Goal: Task Accomplishment & Management: Complete application form

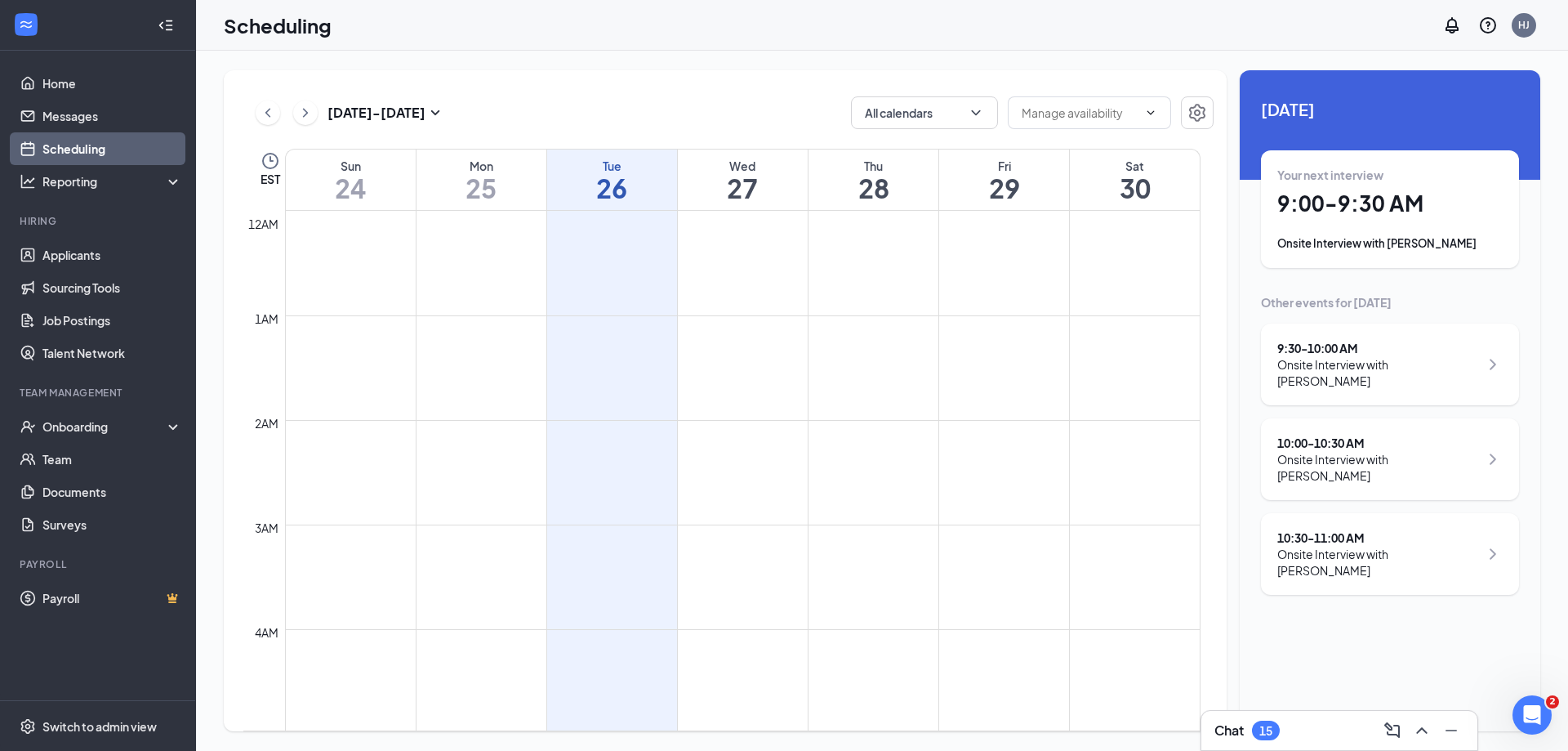
scroll to position [803, 0]
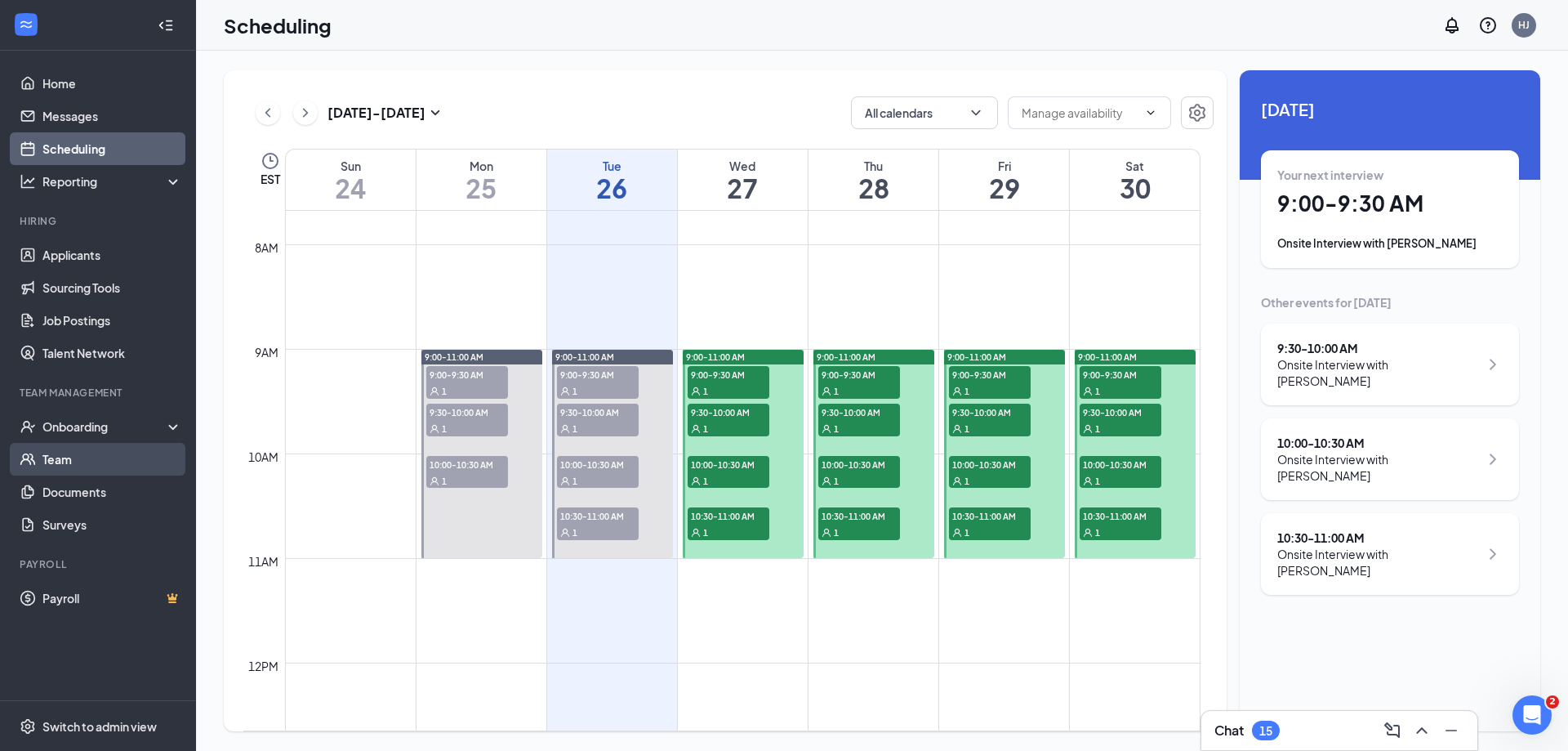
click at [72, 452] on link "Team" at bounding box center [111, 459] width 139 height 33
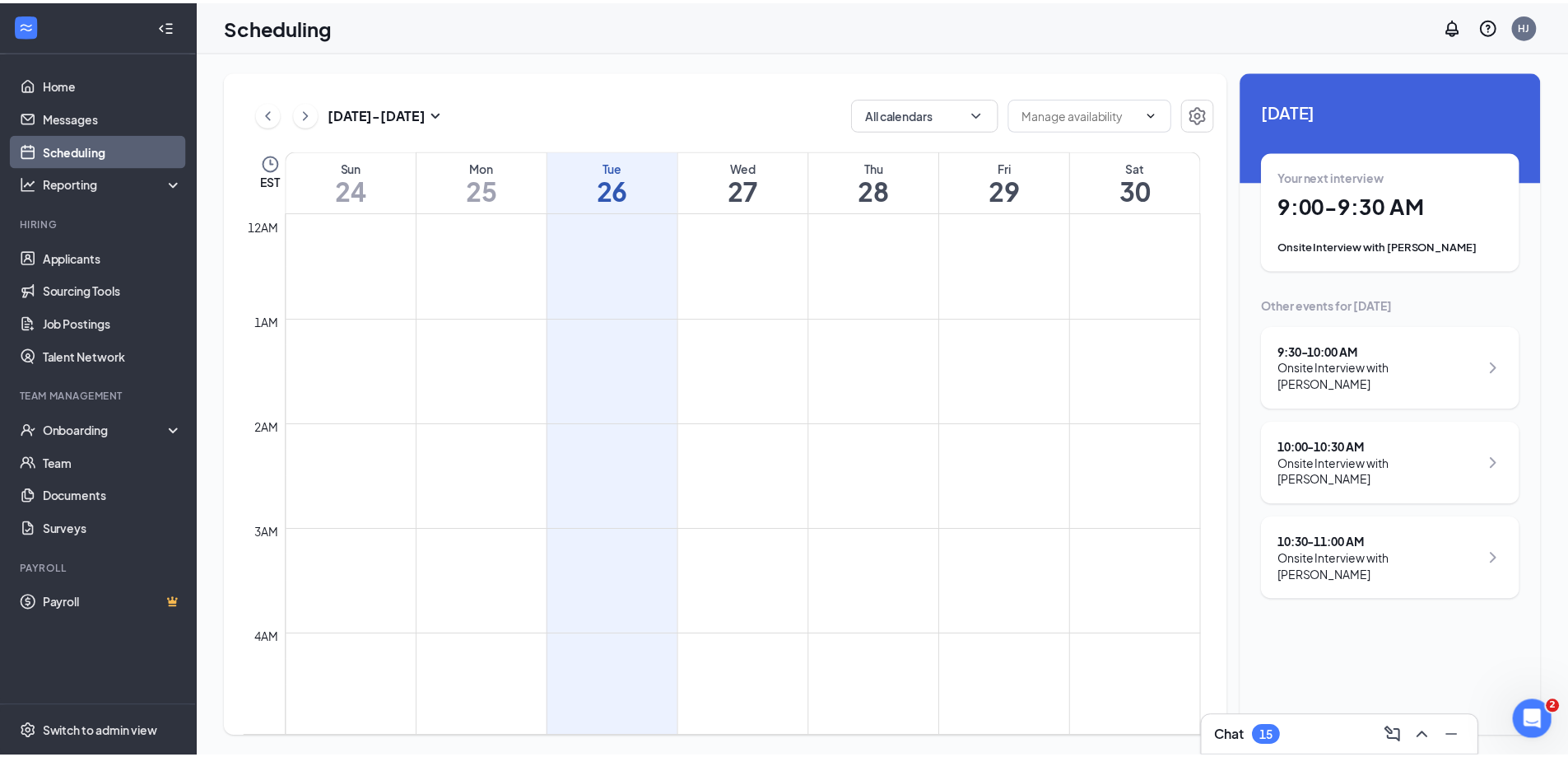
scroll to position [809, 0]
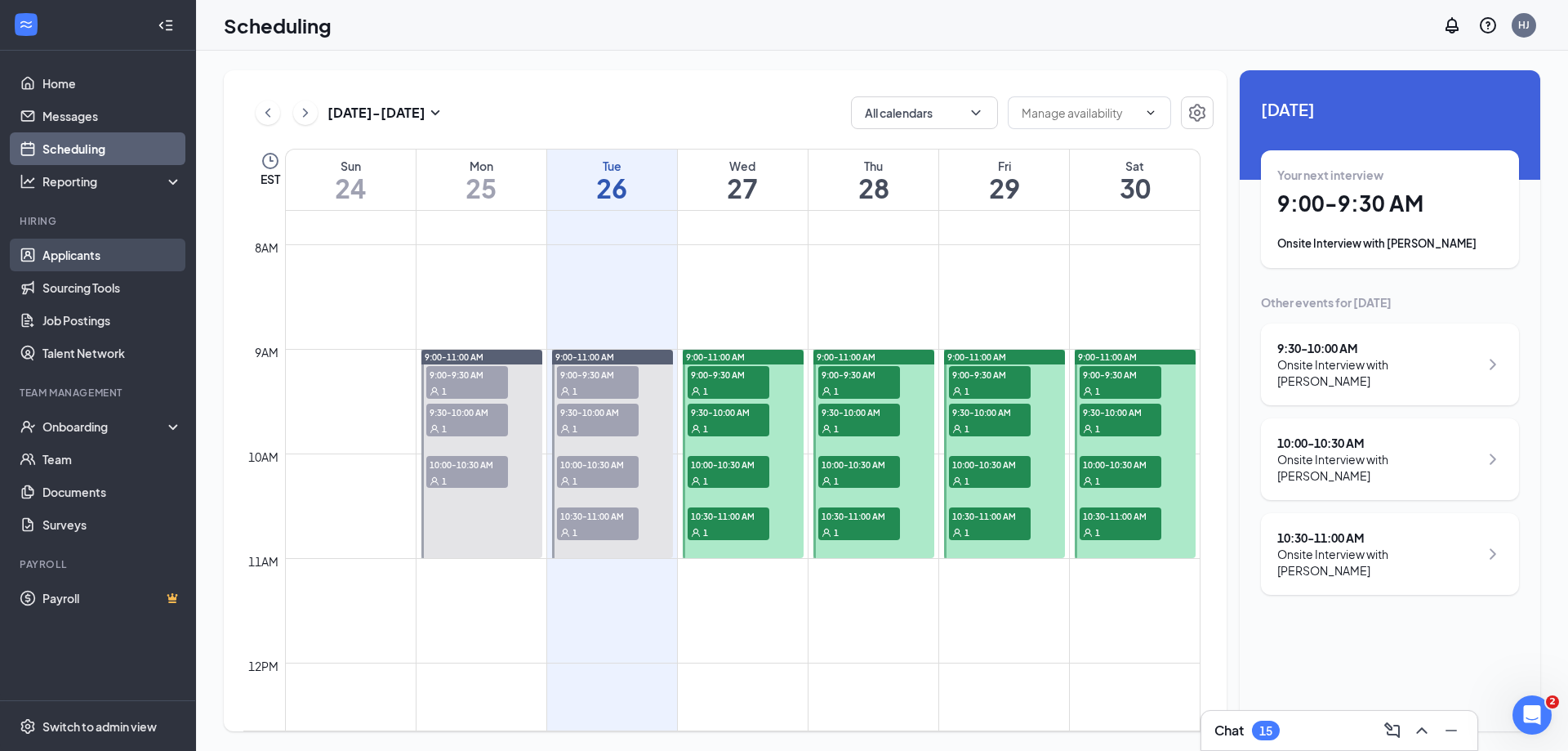
click at [83, 253] on link "Applicants" at bounding box center [111, 254] width 139 height 33
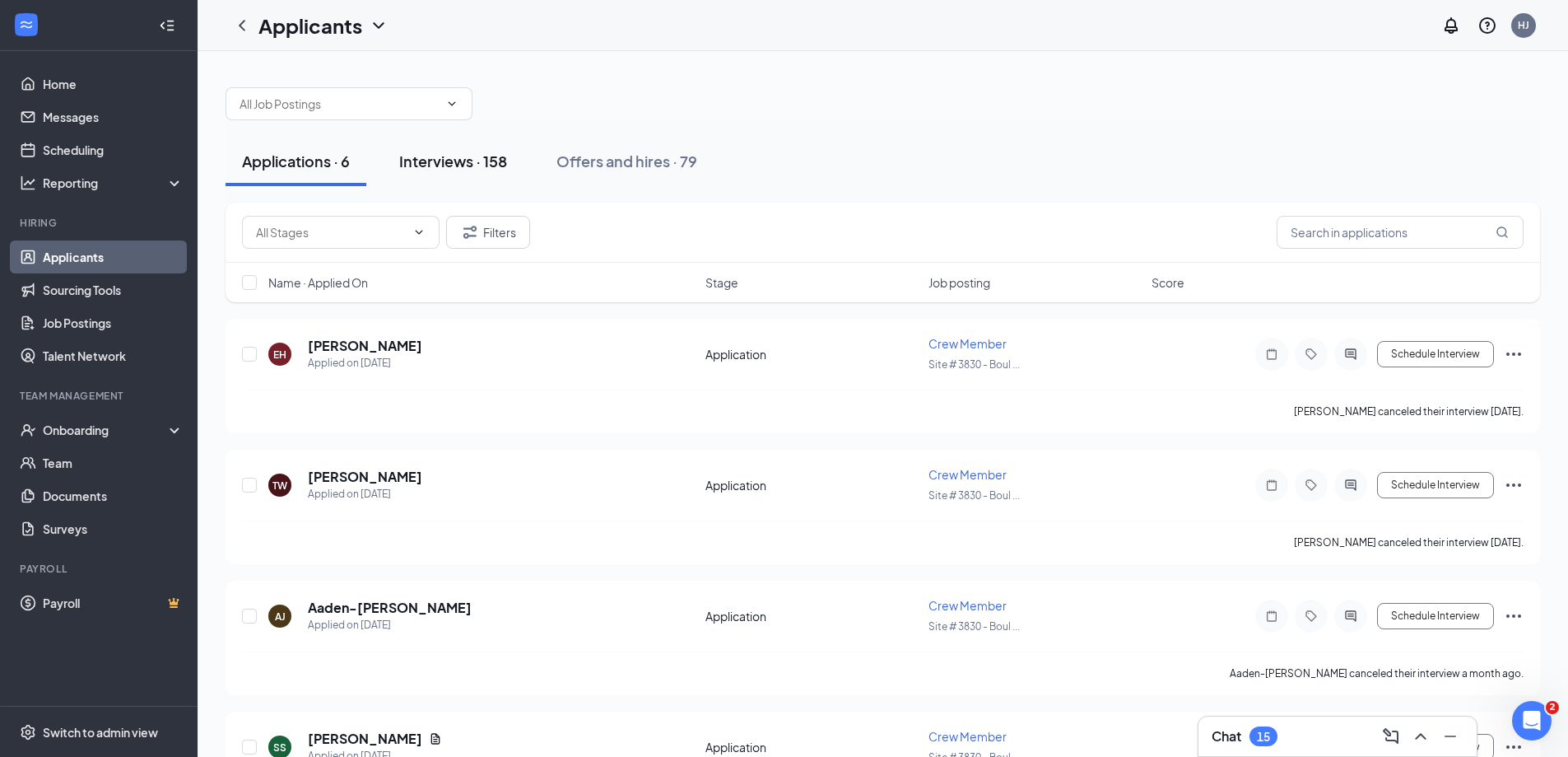
click at [448, 158] on div "Interviews · 158" at bounding box center [453, 161] width 107 height 20
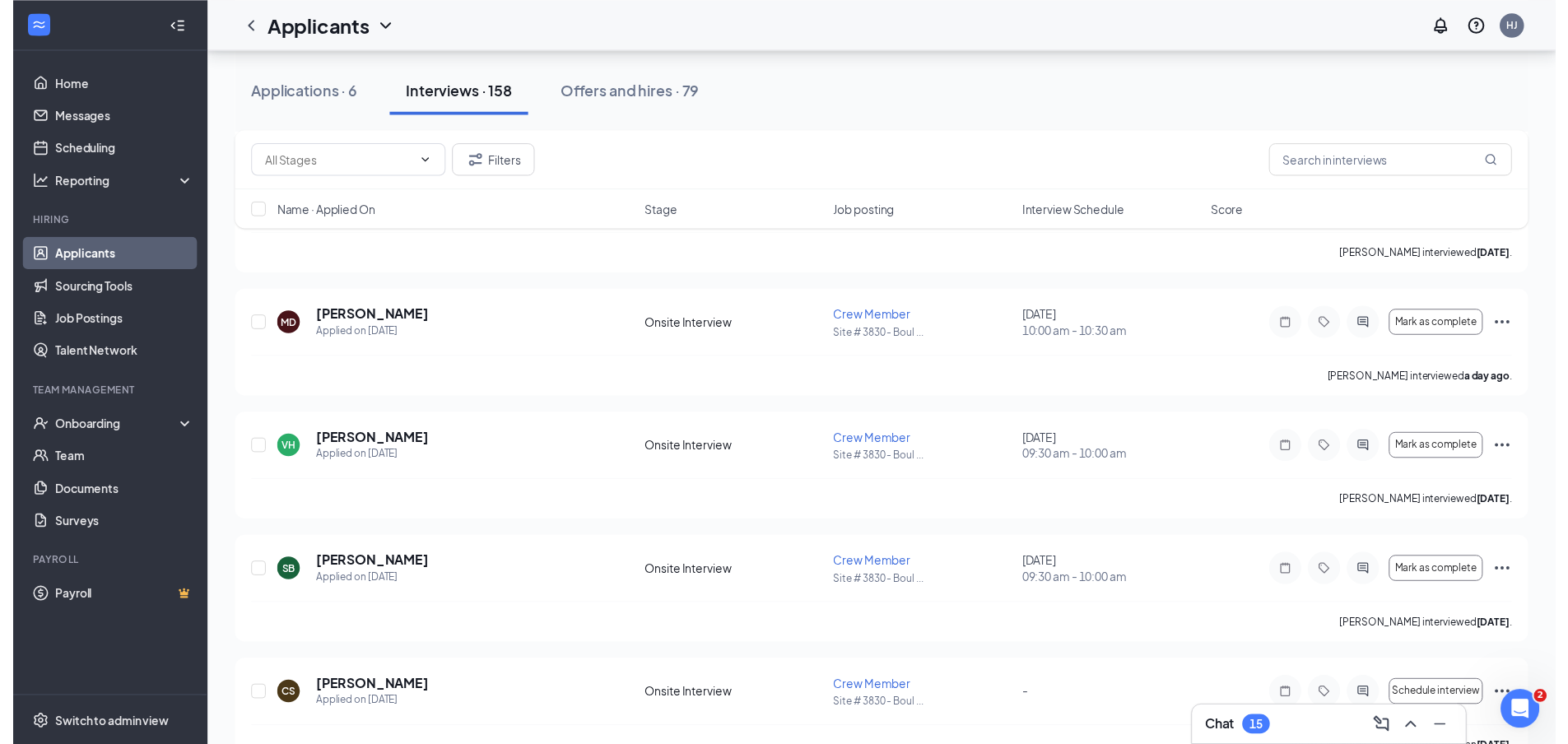
scroll to position [6501, 0]
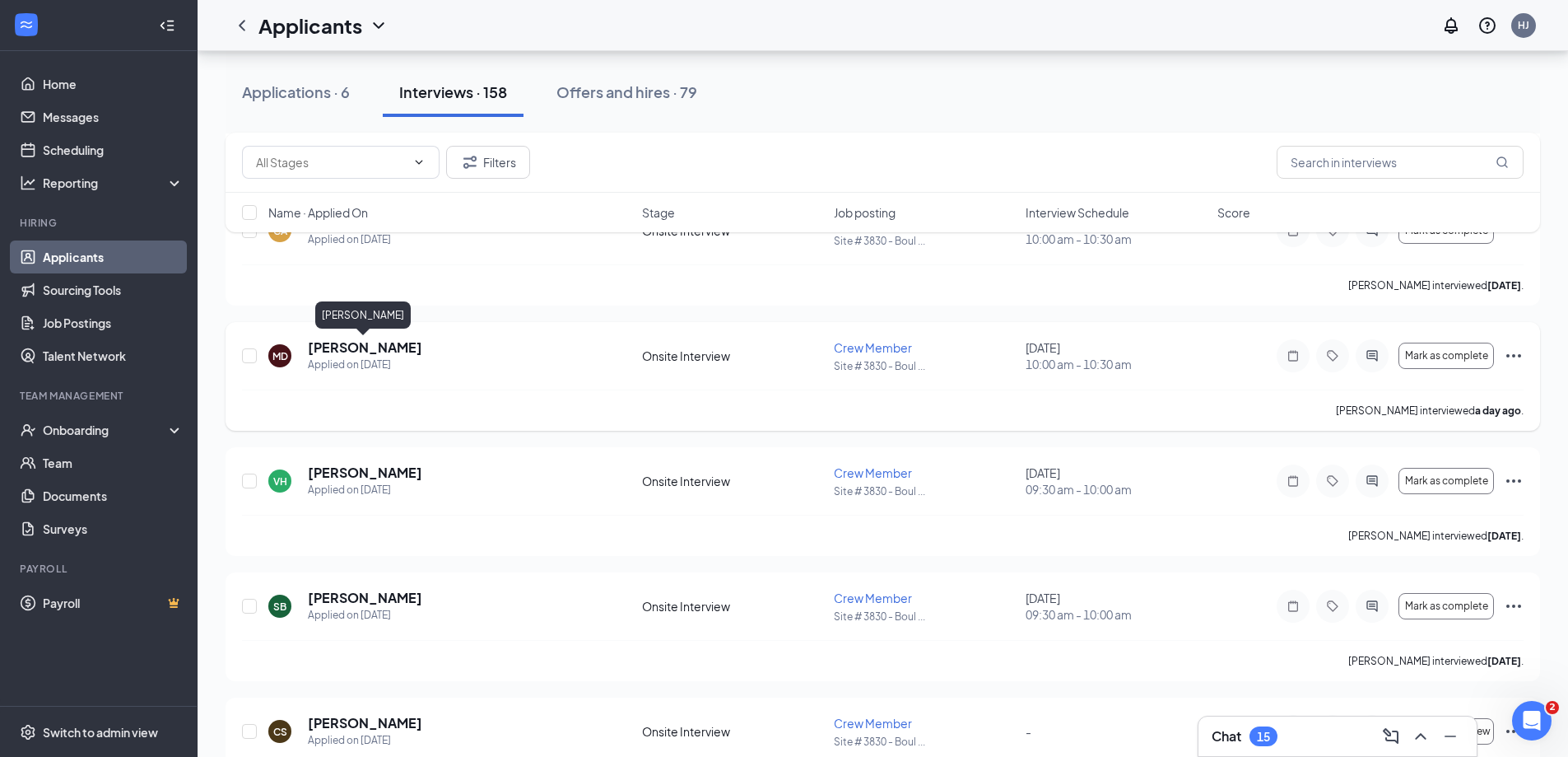
click at [348, 344] on h5 "[PERSON_NAME]" at bounding box center [365, 348] width 114 height 18
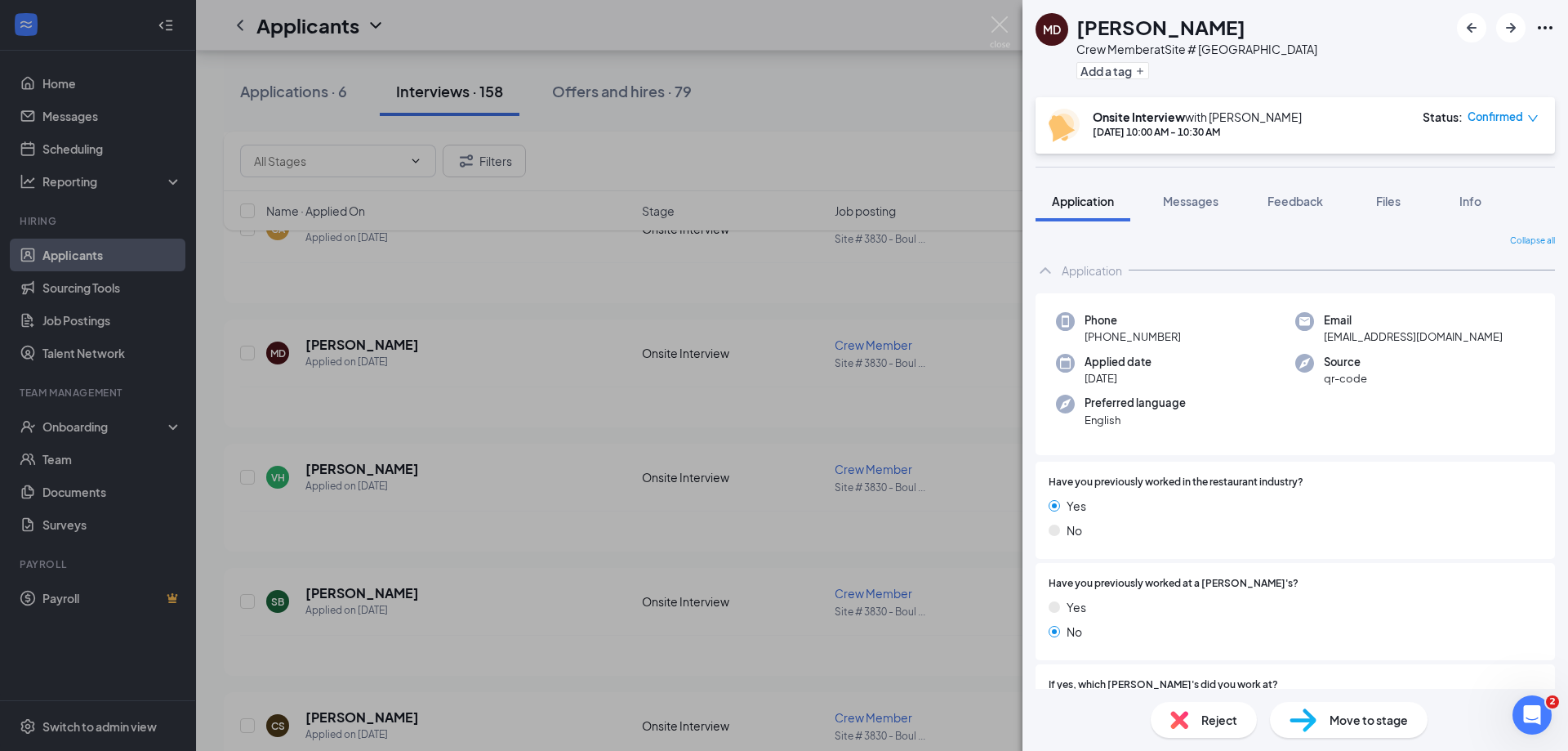
click at [1533, 116] on icon "down" at bounding box center [1533, 118] width 12 height 12
click at [1441, 189] on span "Mark complete" at bounding box center [1454, 192] width 82 height 18
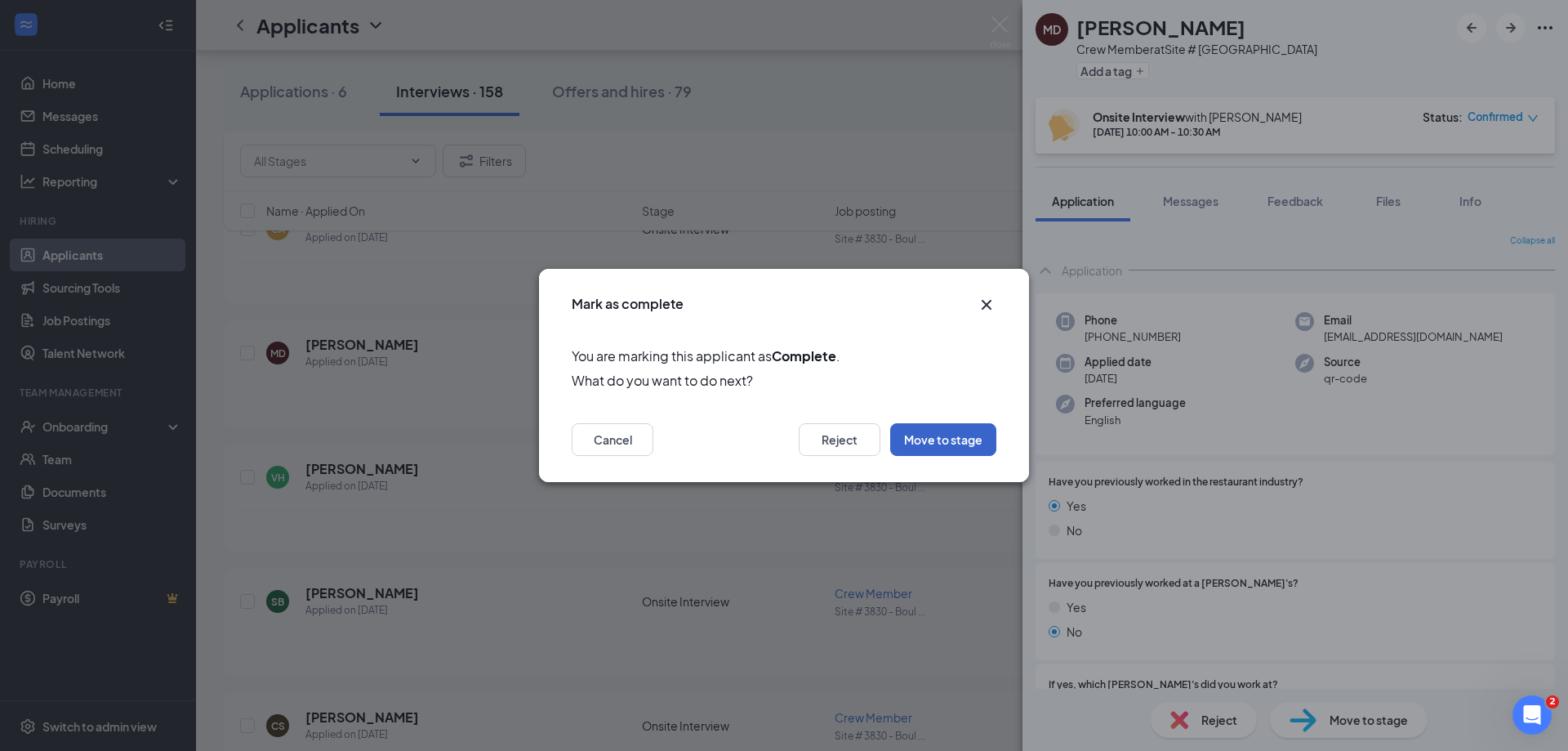
click at [932, 438] on button "Move to stage" at bounding box center [943, 440] width 107 height 33
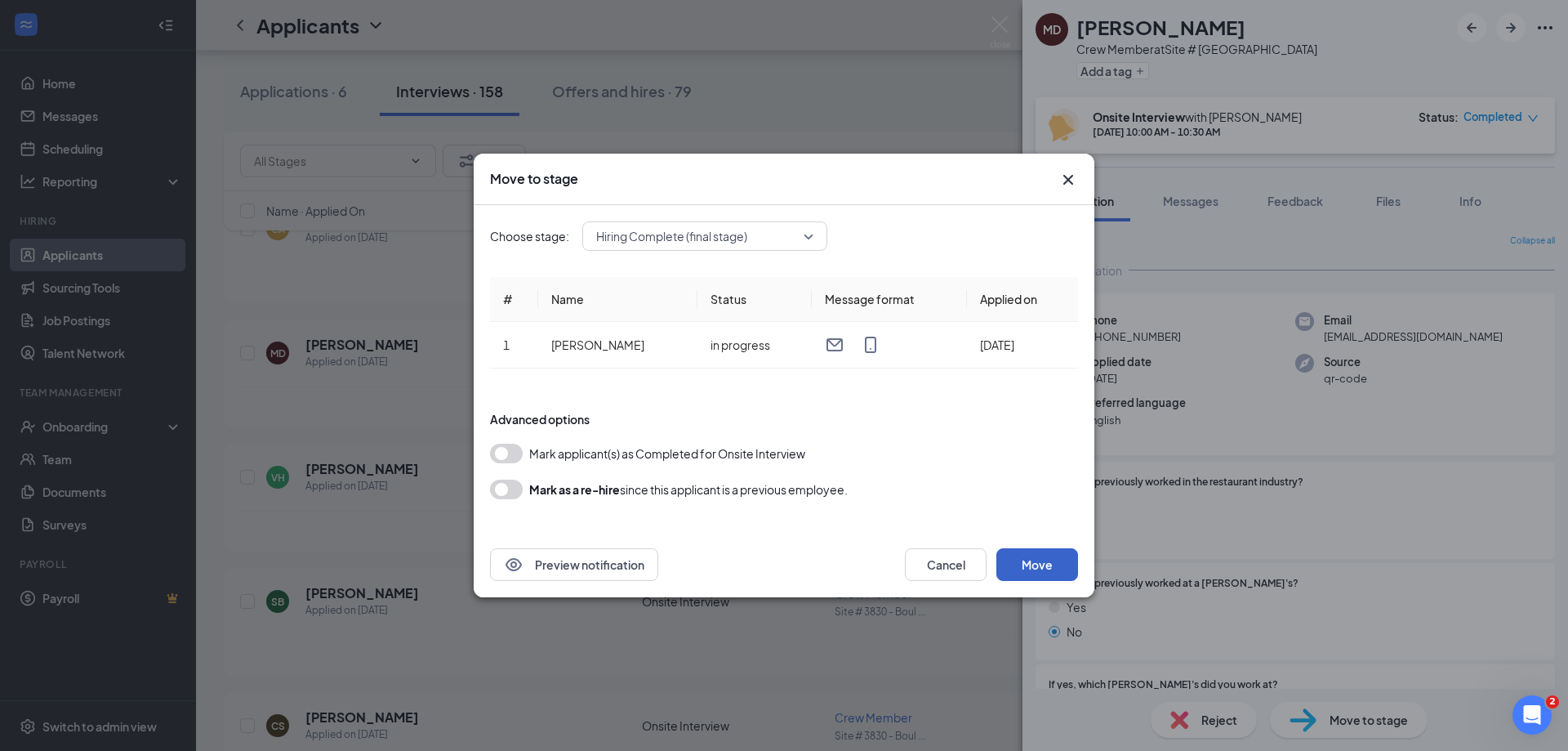
click at [1039, 560] on button "Move" at bounding box center [1037, 565] width 82 height 33
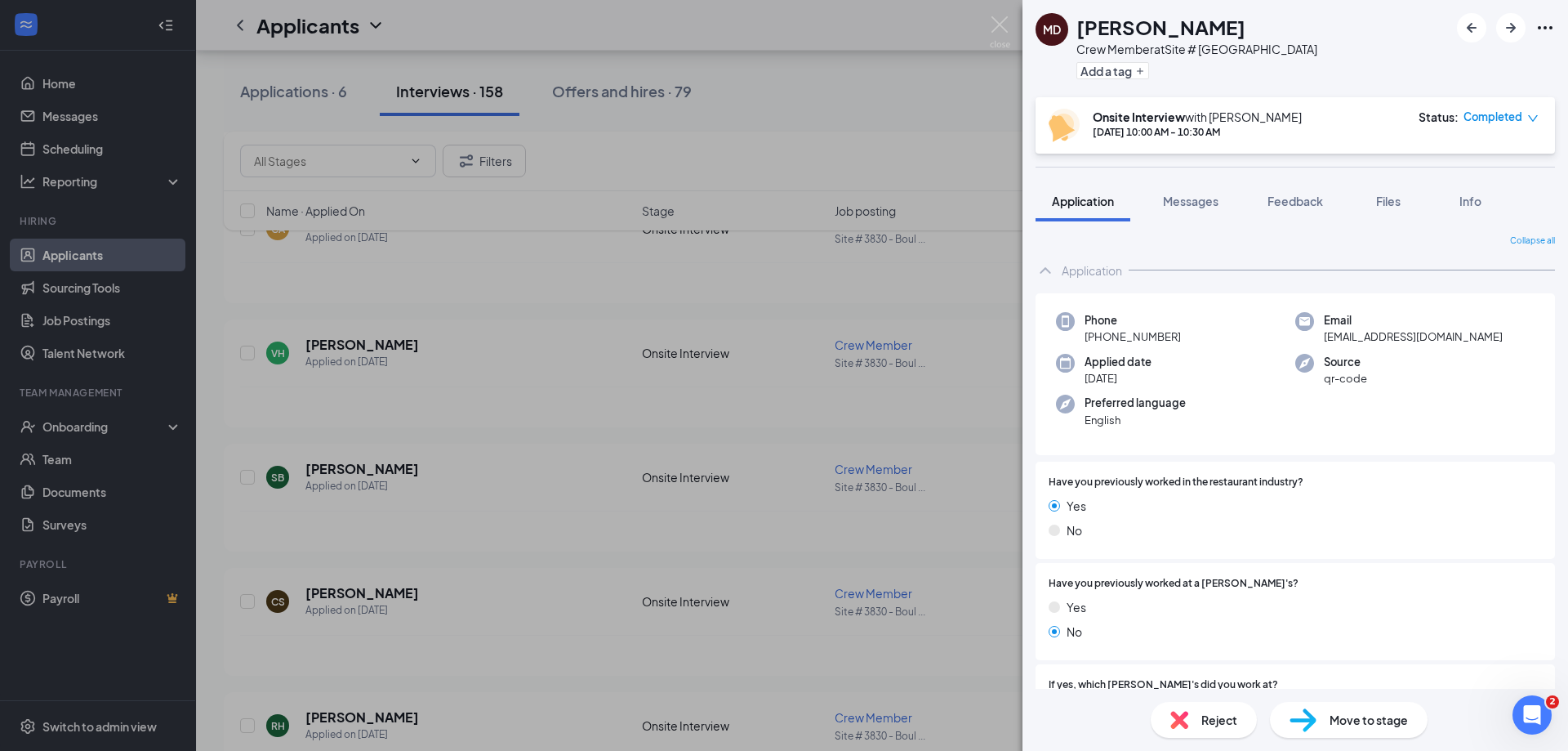
click at [73, 425] on div "MD [PERSON_NAME] Crew Member at Site # 3830 - Boulevard Add a tag Onsite Interv…" at bounding box center [784, 376] width 1568 height 751
click at [84, 424] on div "Onboarding" at bounding box center [105, 425] width 126 height 16
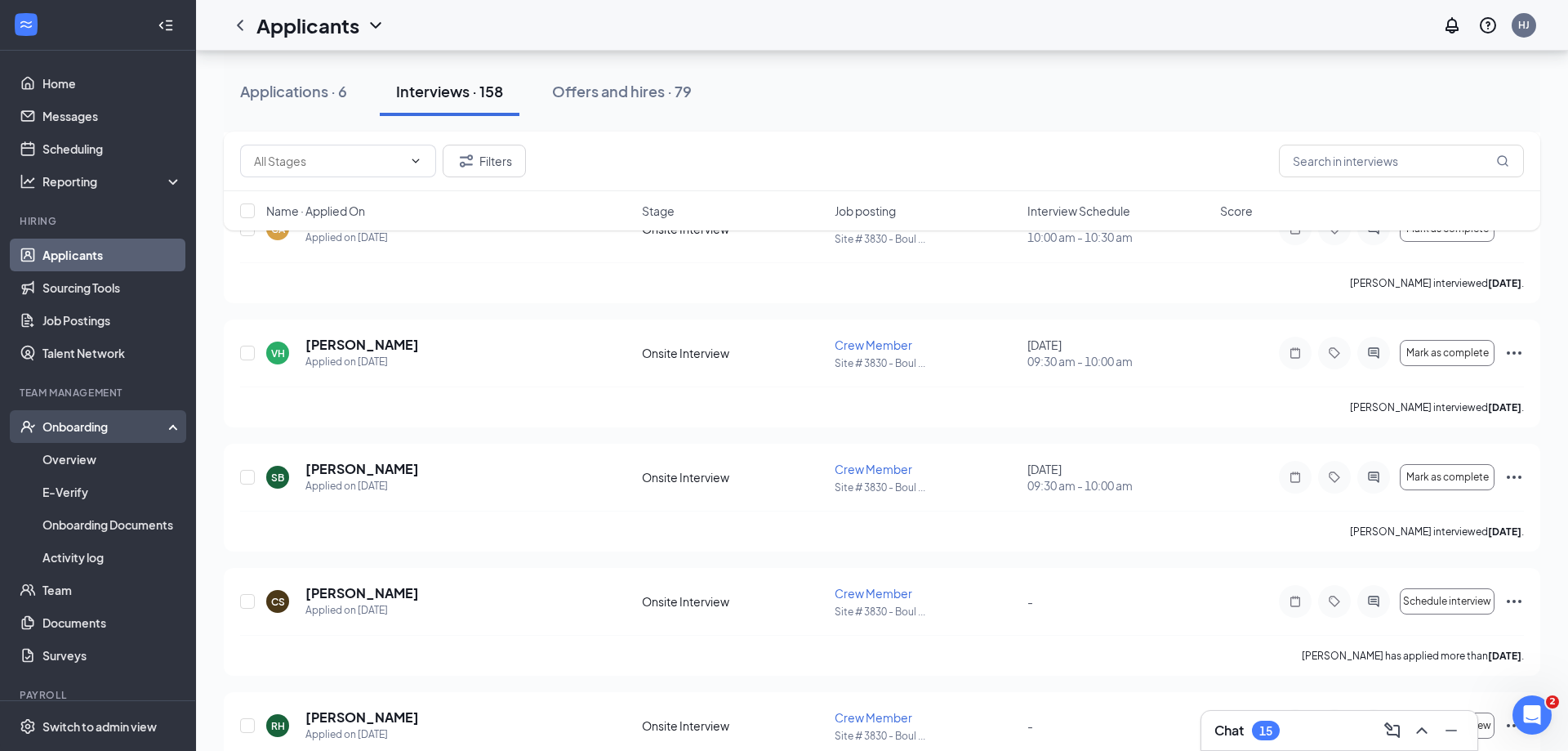
click at [84, 424] on div "Onboarding" at bounding box center [105, 425] width 126 height 16
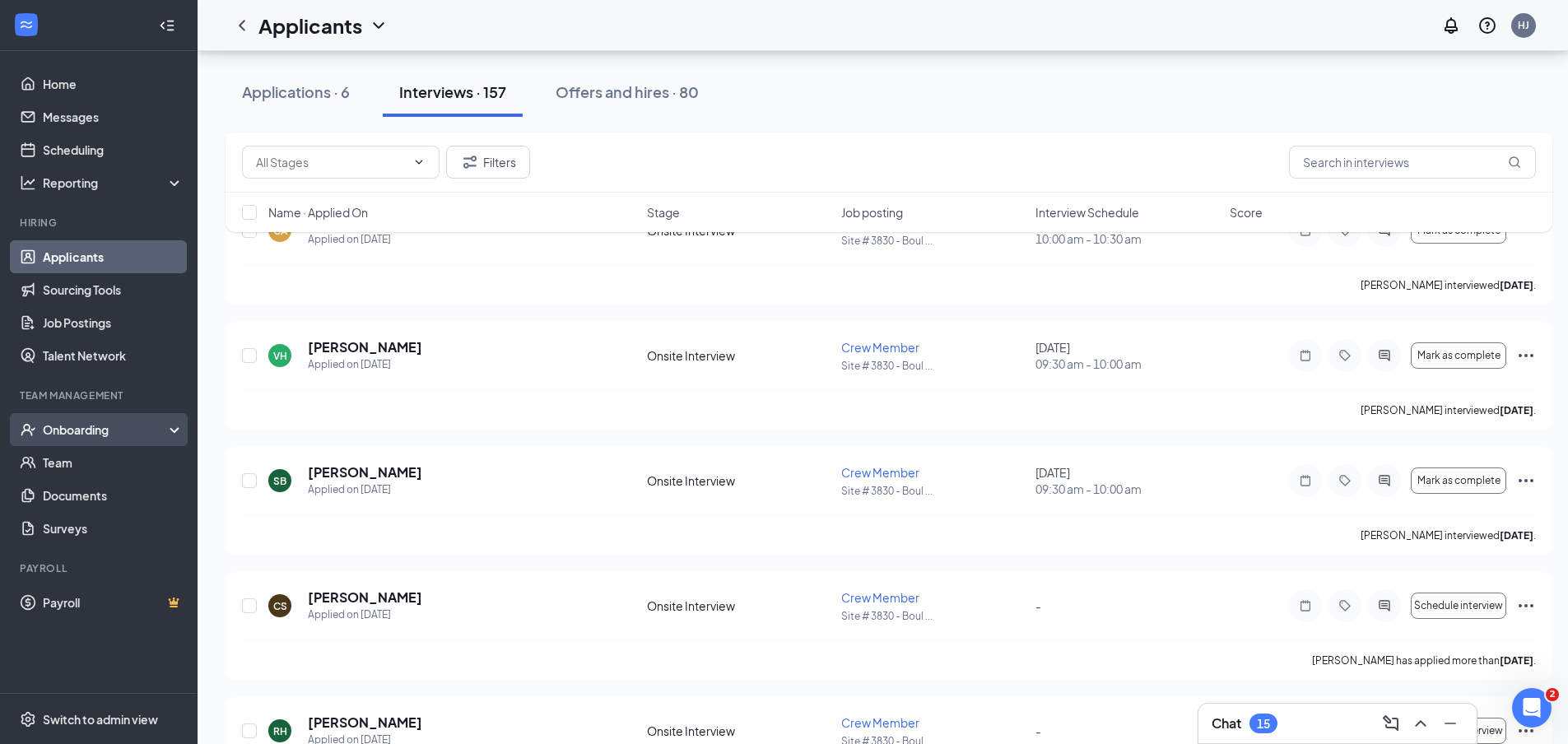
click at [89, 428] on div "Onboarding" at bounding box center [106, 429] width 127 height 16
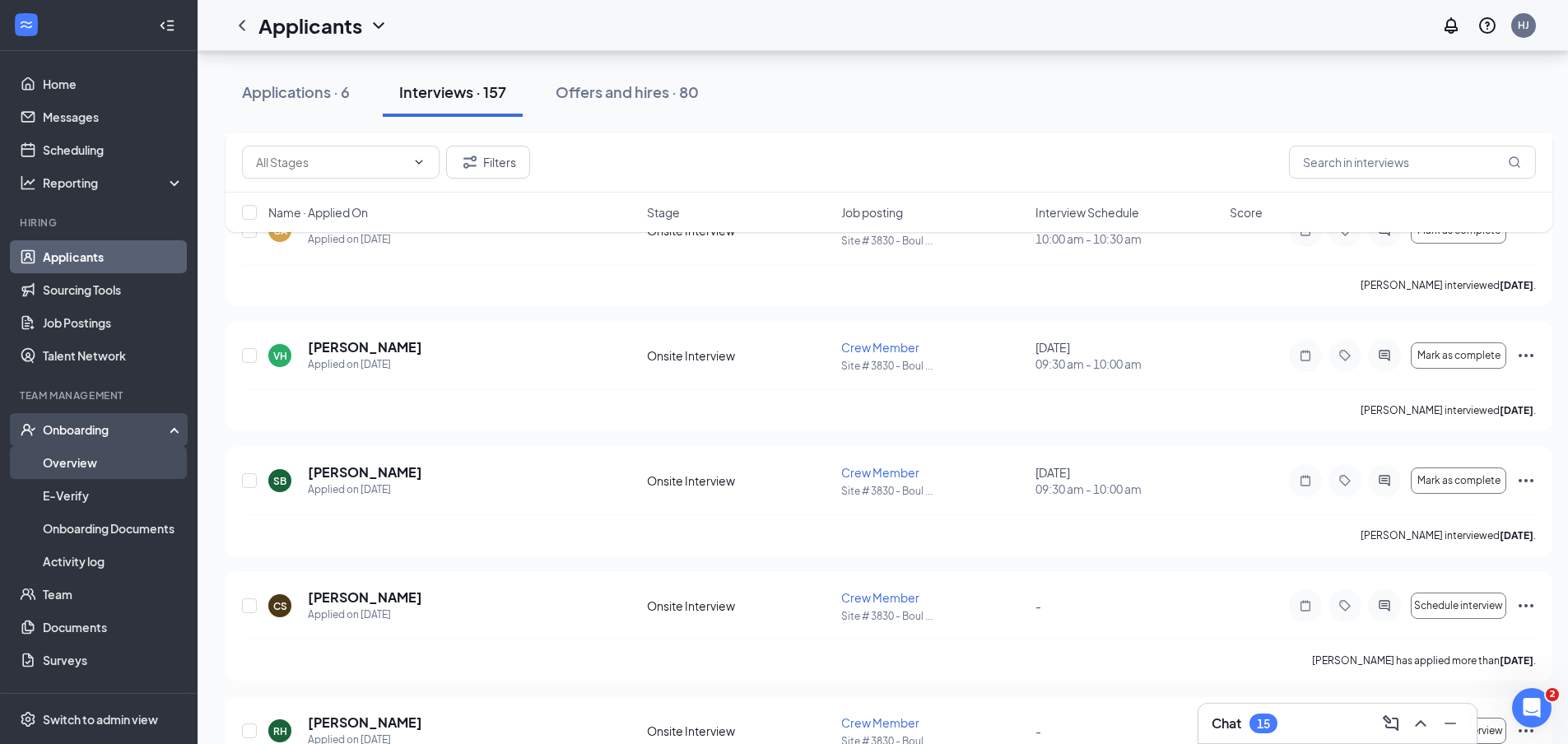
click at [79, 458] on link "Overview" at bounding box center [112, 462] width 140 height 33
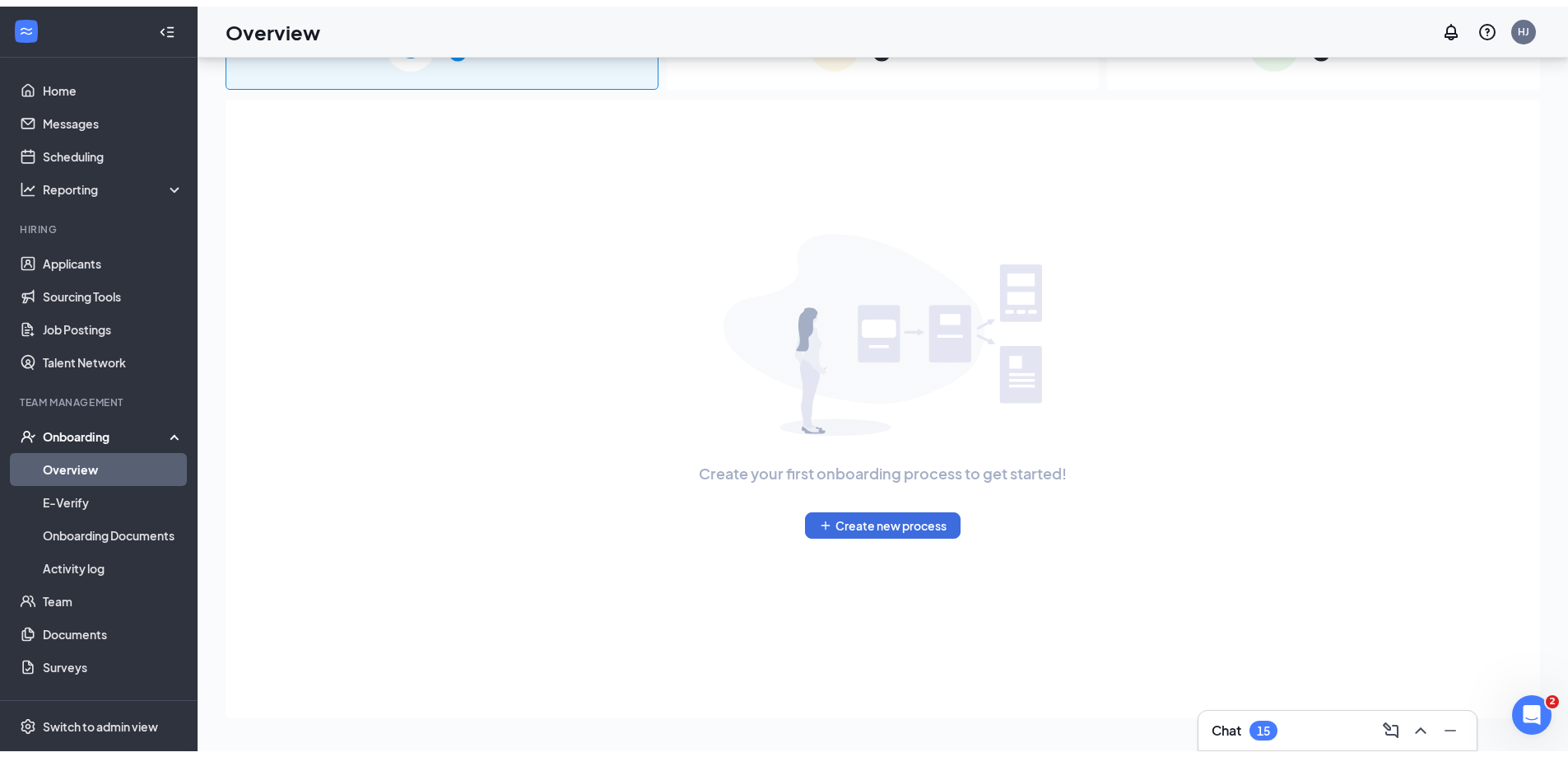
scroll to position [75, 0]
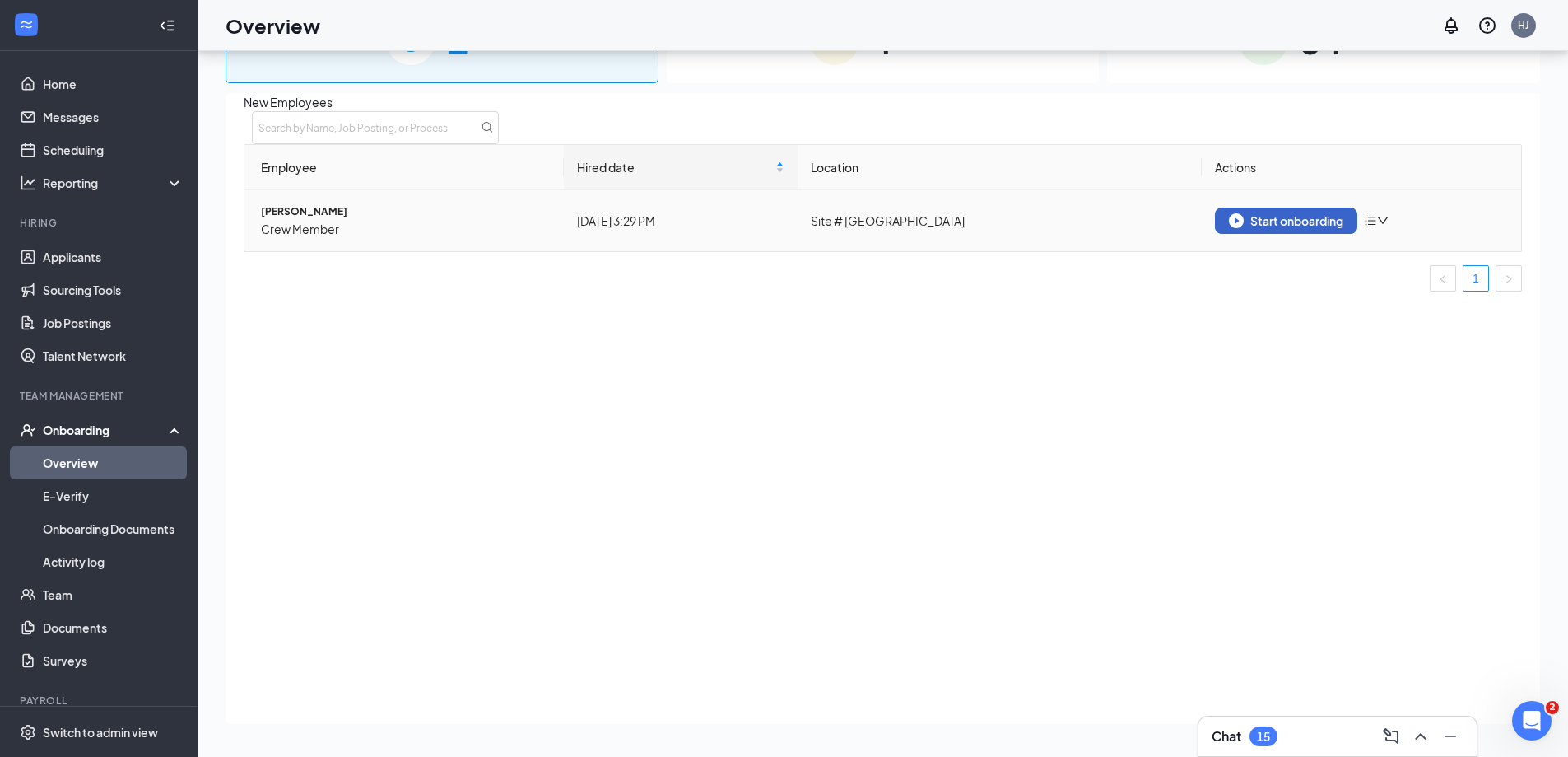
click at [1266, 228] on div "Start onboarding" at bounding box center [1286, 220] width 114 height 15
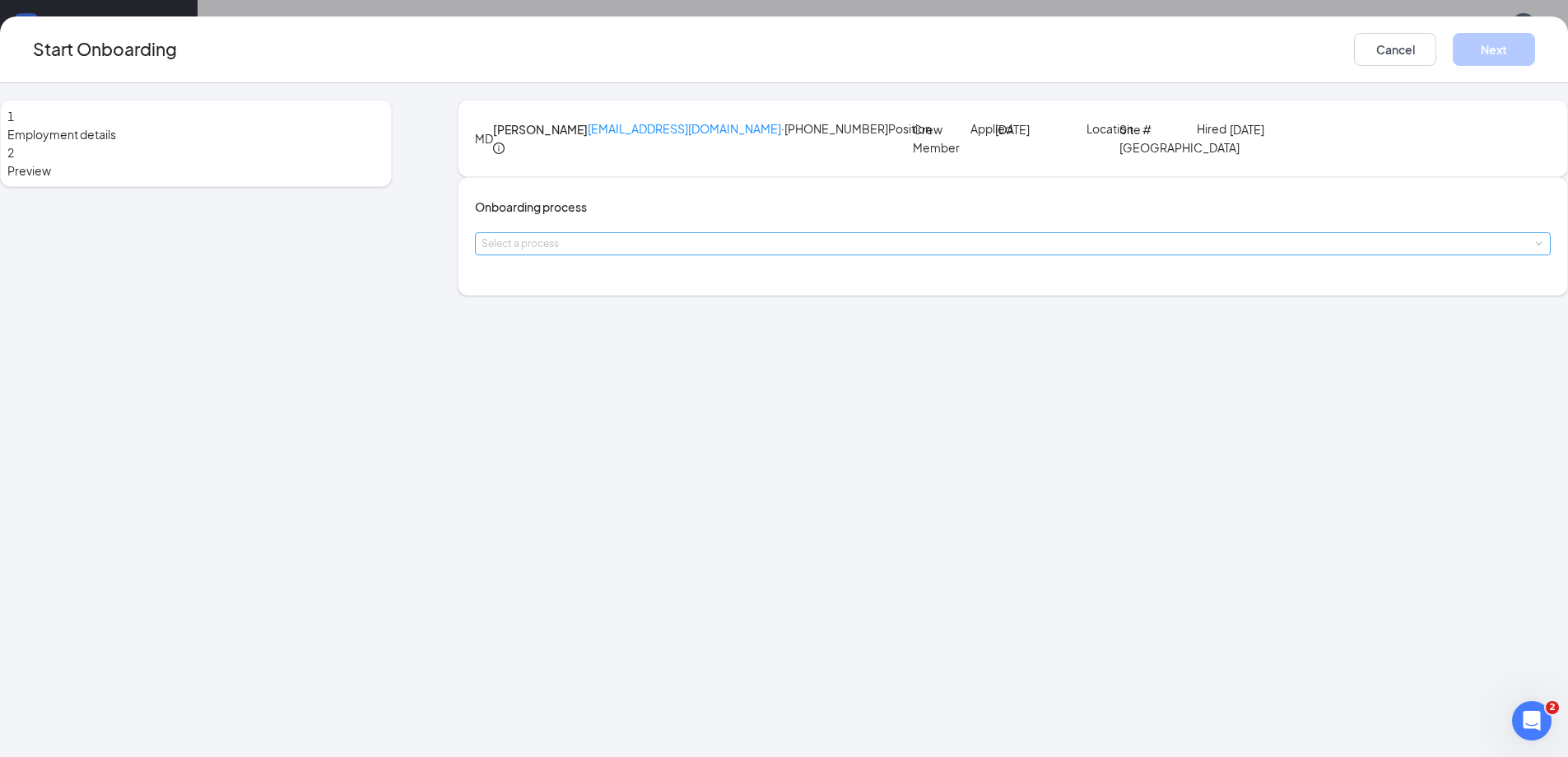
click at [652, 252] on div "Select a process" at bounding box center [1010, 243] width 1055 height 16
click at [636, 367] on span "Crew Member Onboarding Process" at bounding box center [654, 368] width 192 height 15
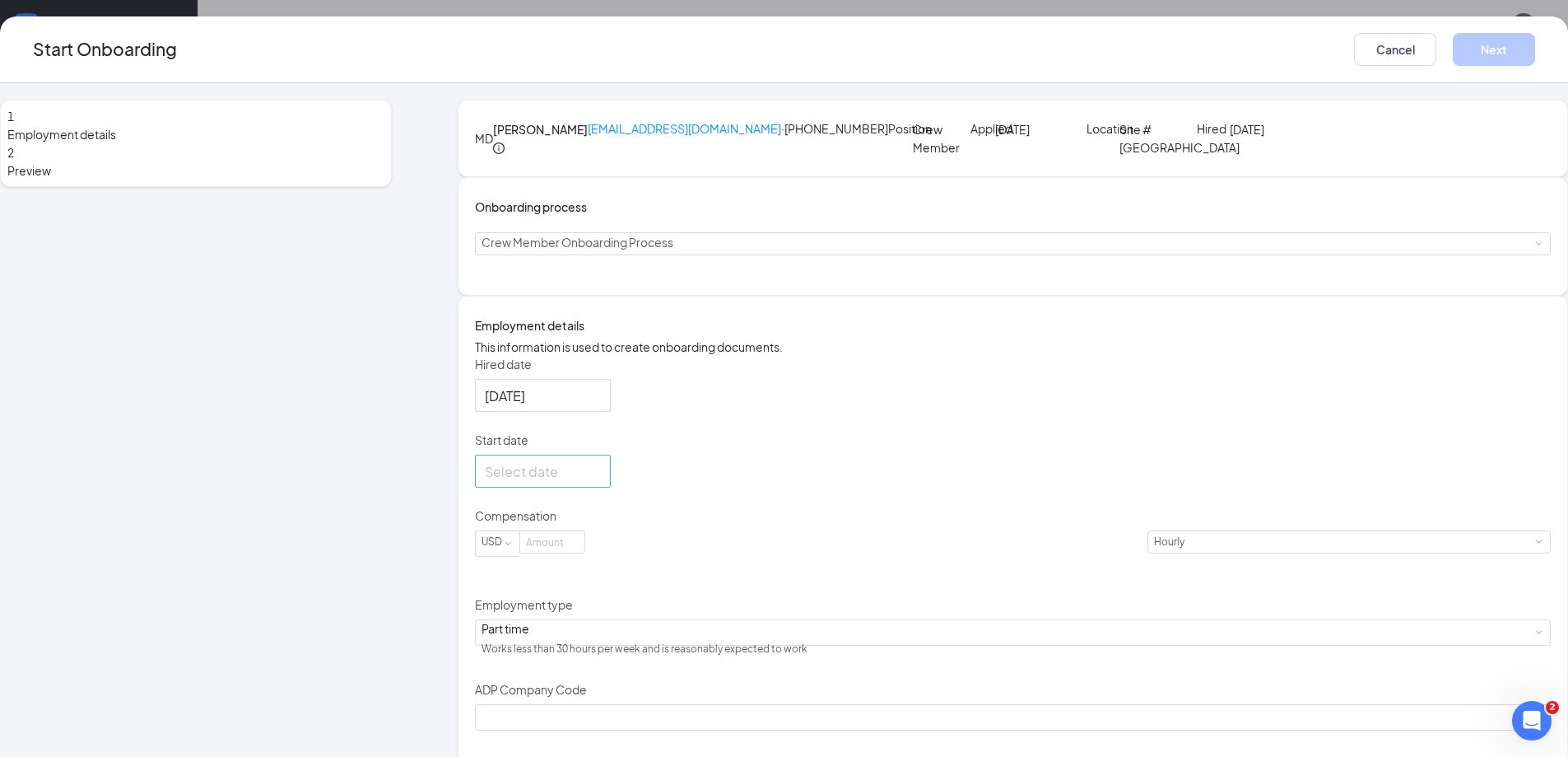
click at [601, 482] on div at bounding box center [543, 470] width 116 height 20
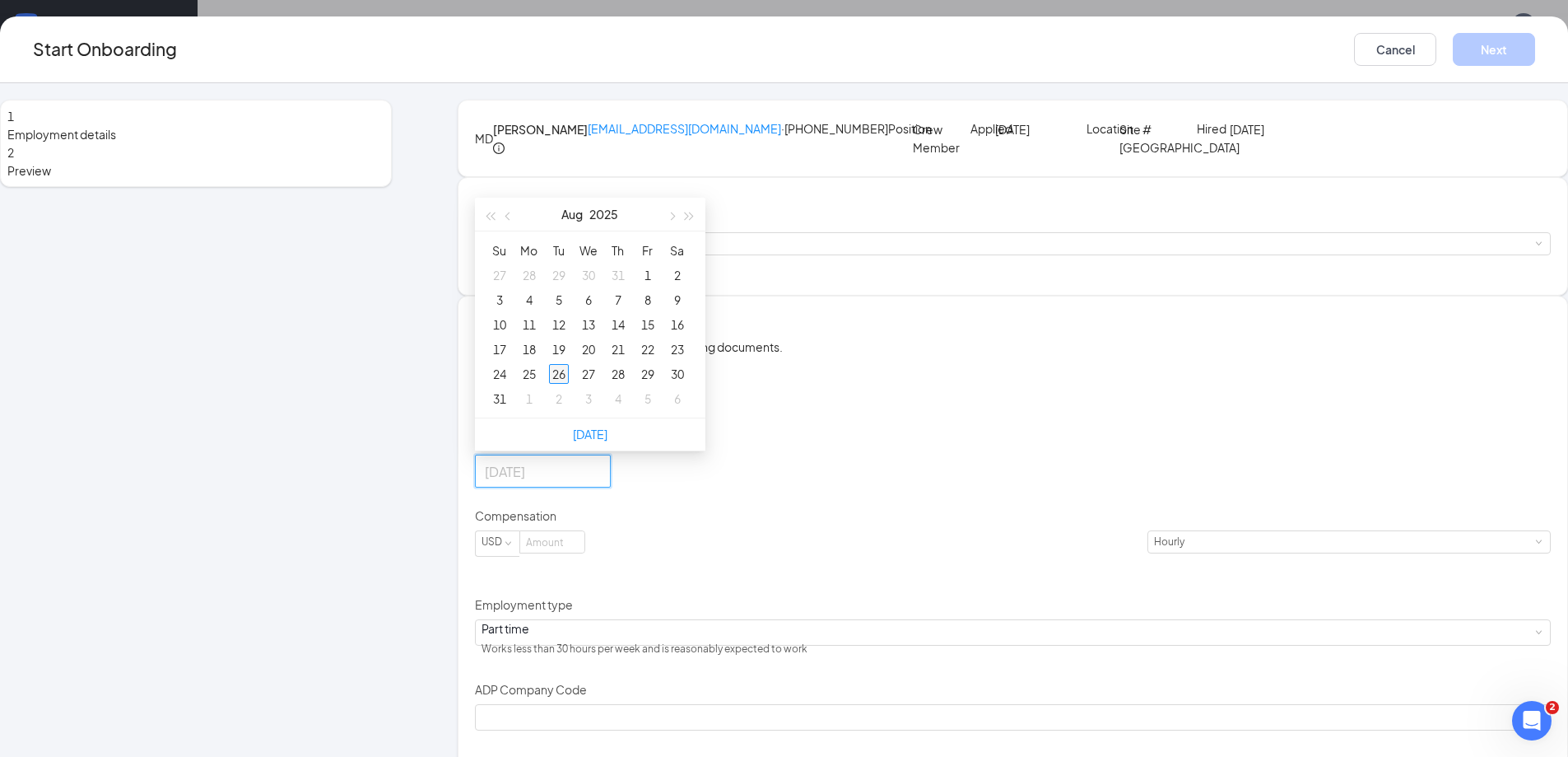
type input "[DATE]"
click at [569, 383] on div "26" at bounding box center [558, 374] width 19 height 19
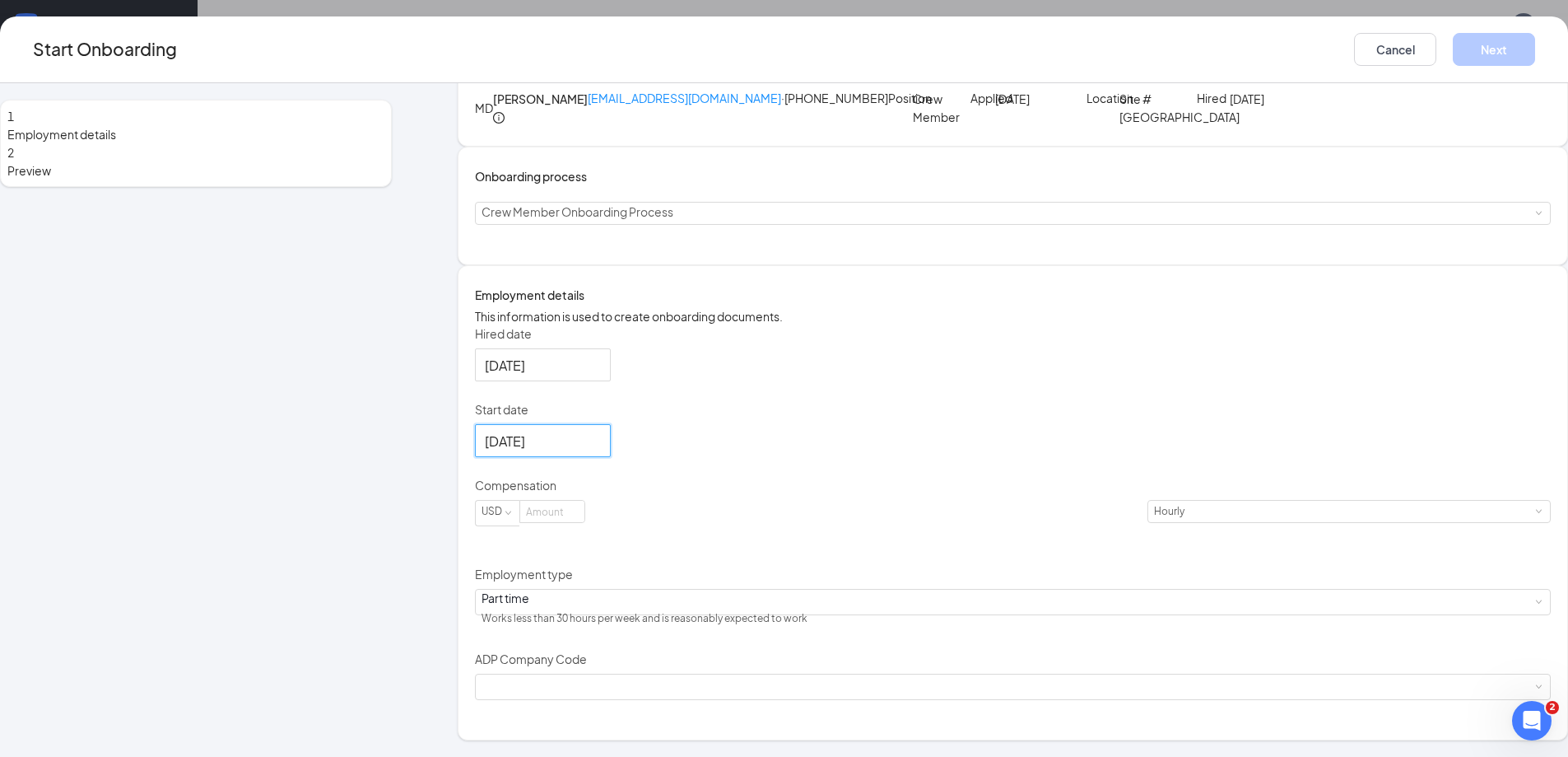
scroll to position [113, 0]
click at [585, 522] on input at bounding box center [553, 511] width 64 height 21
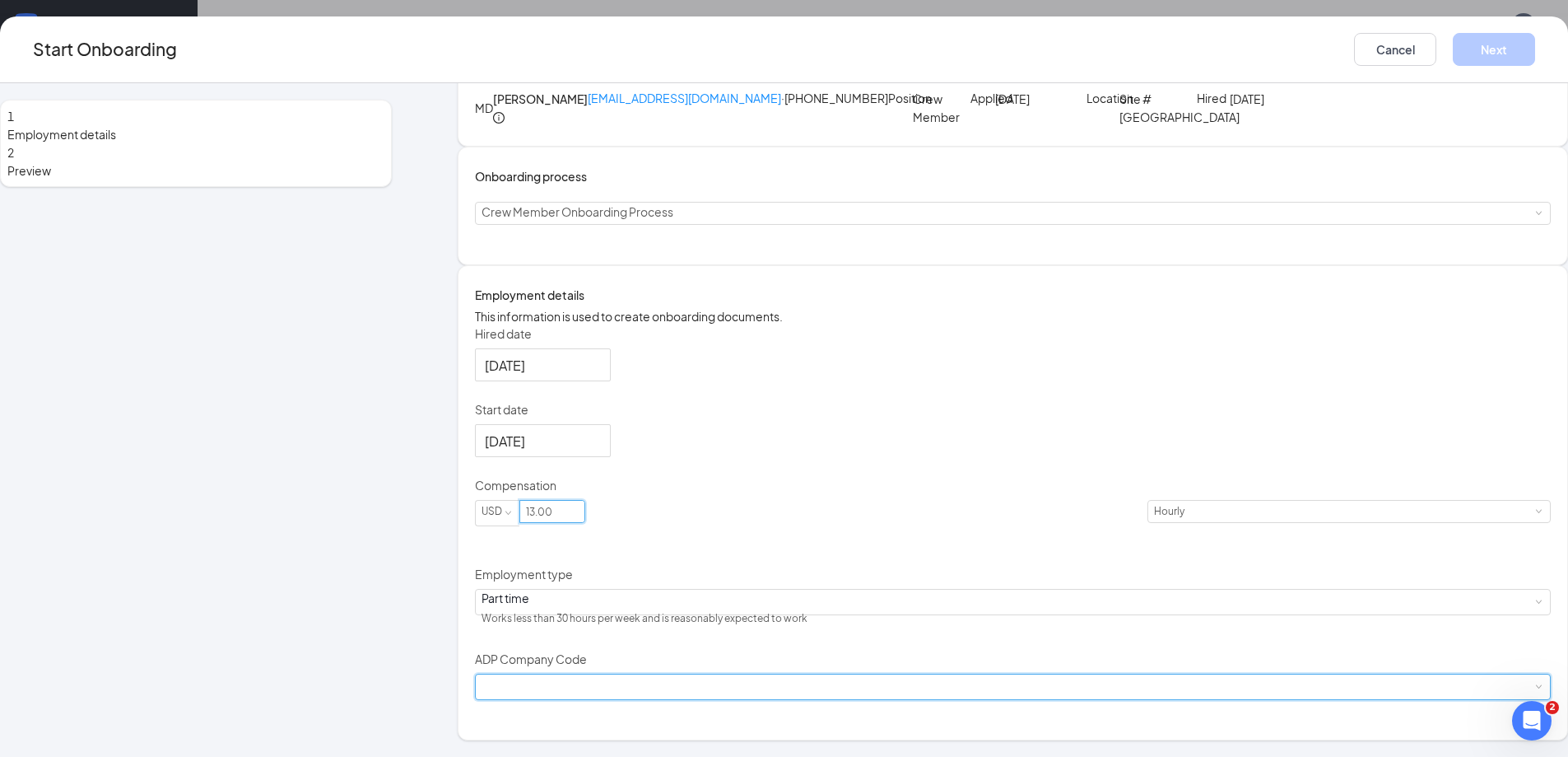
type input "13"
click at [598, 688] on div at bounding box center [1013, 687] width 1063 height 25
click at [592, 736] on li "B6X - Wenmarr Management Company LLC" at bounding box center [679, 737] width 270 height 27
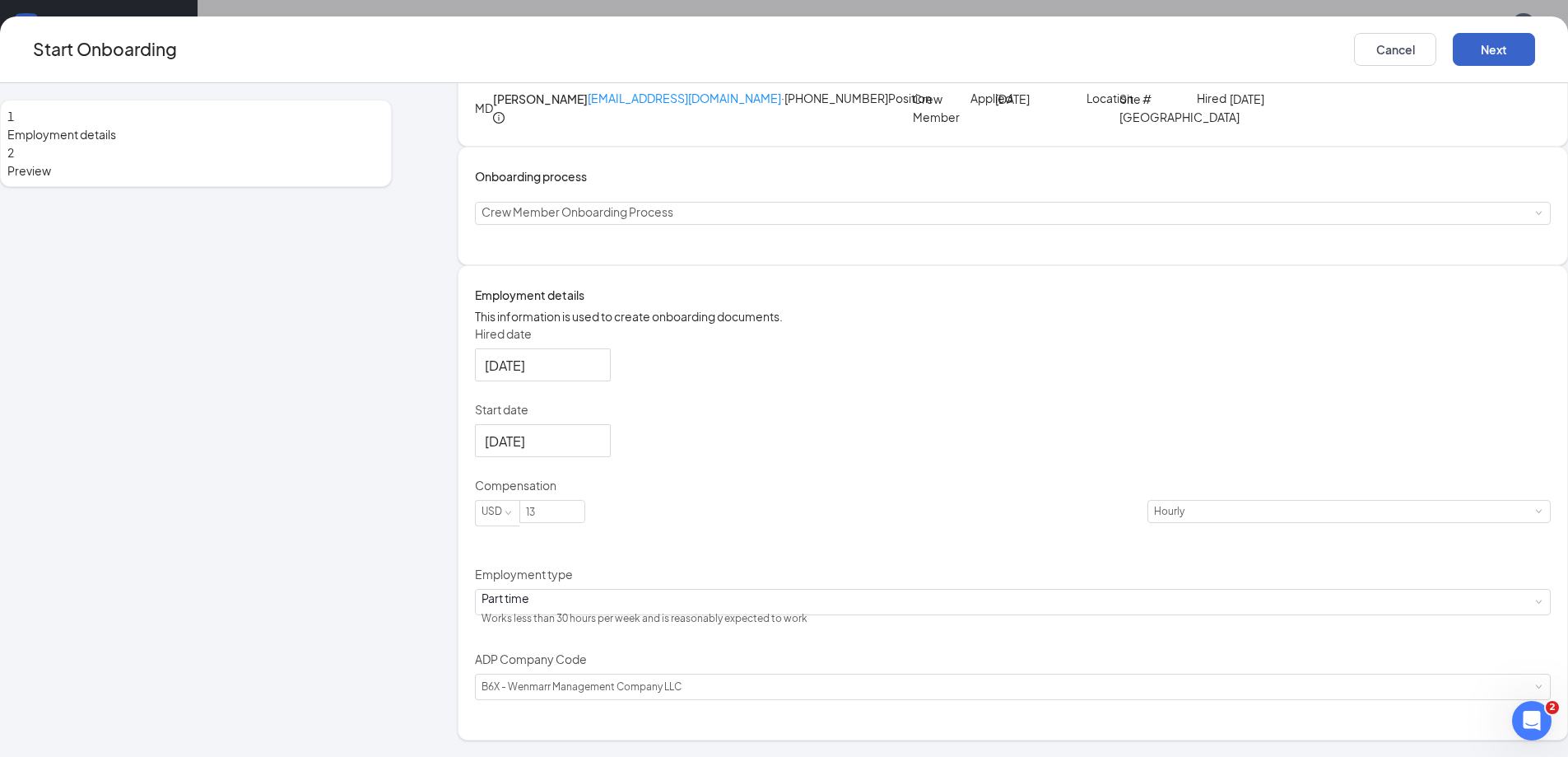
click at [1453, 52] on button "Next" at bounding box center [1493, 49] width 82 height 33
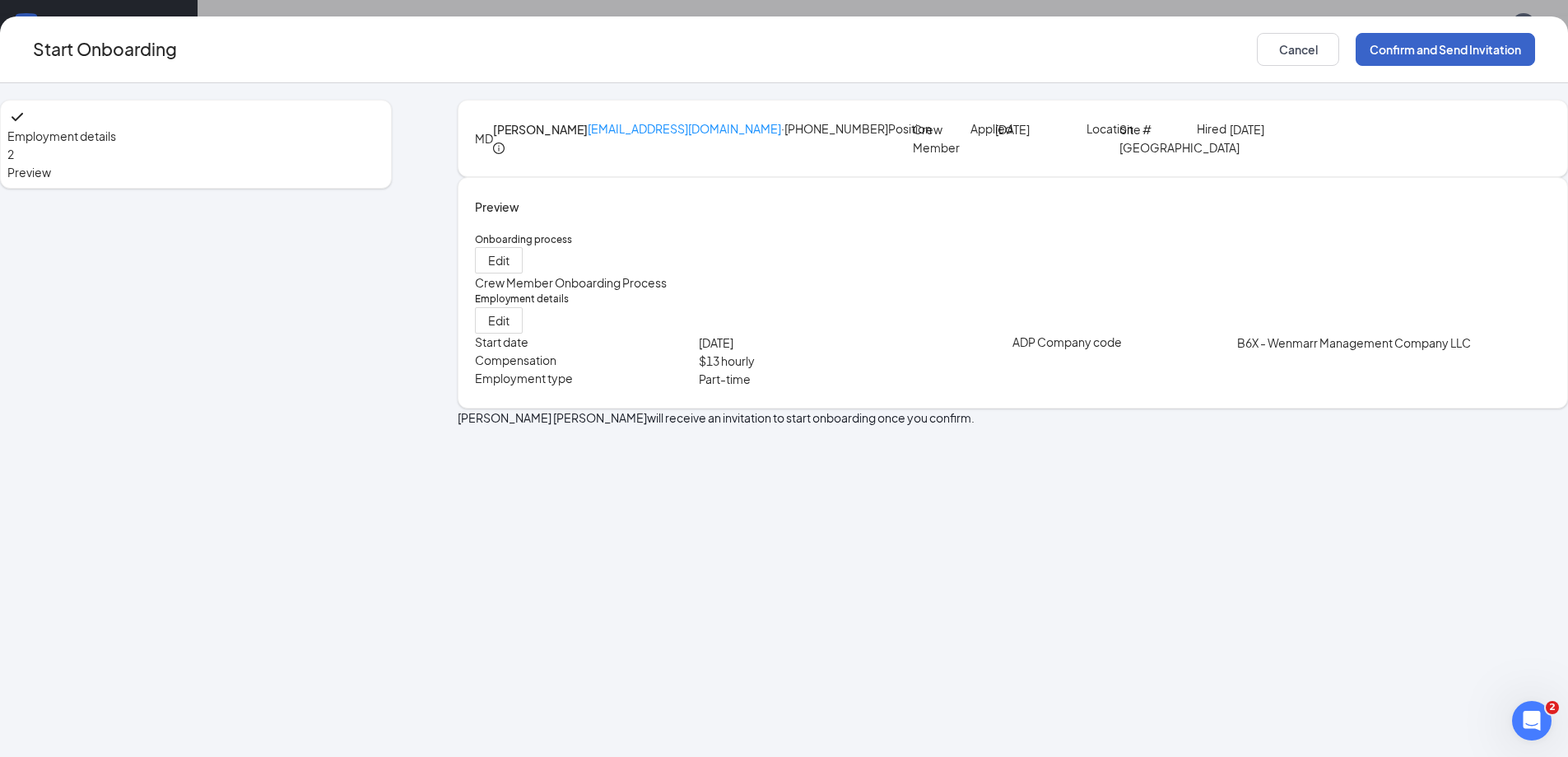
click at [1356, 44] on button "Confirm and Send Invitation" at bounding box center [1445, 49] width 179 height 33
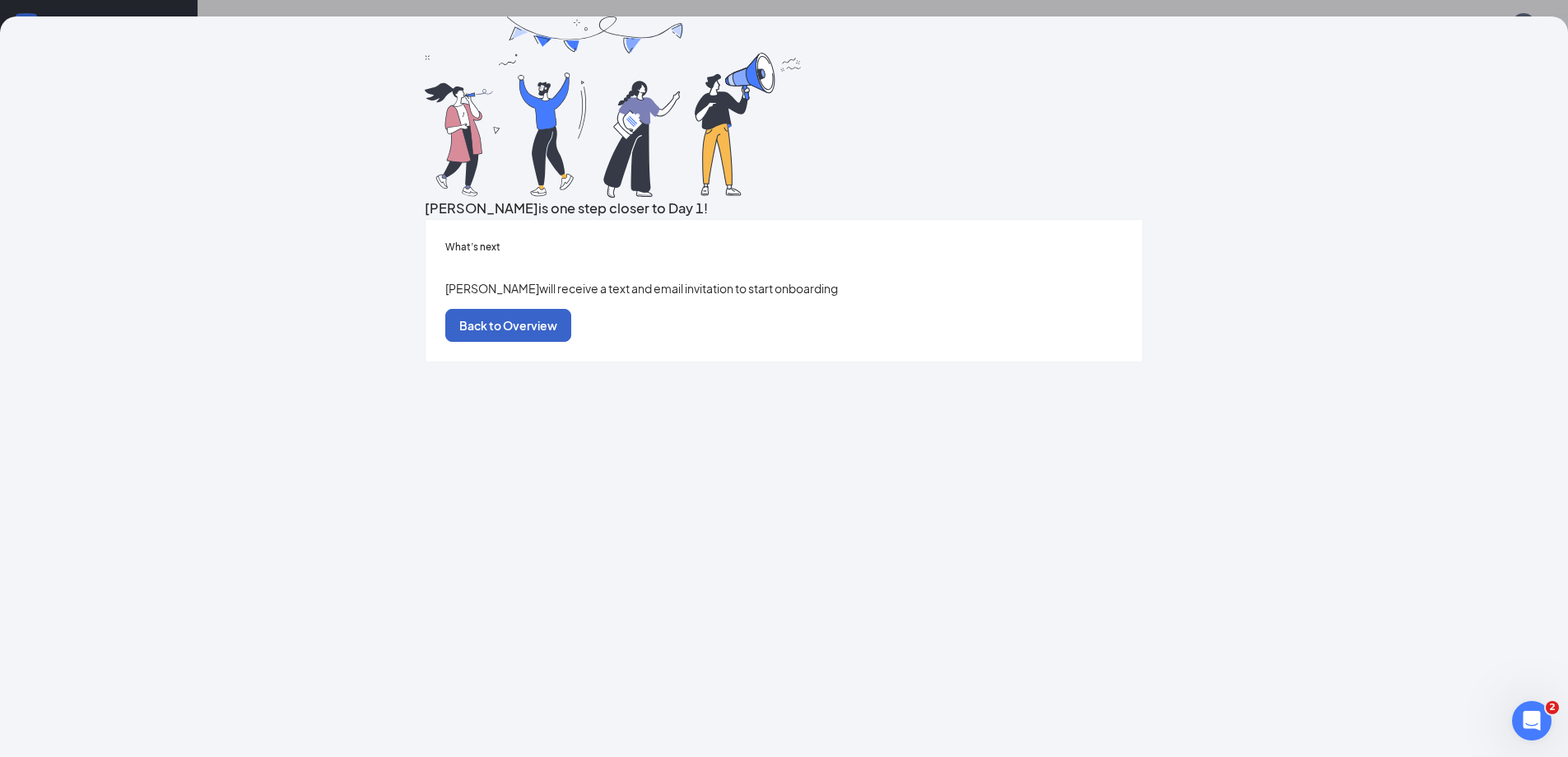
click at [571, 342] on button "Back to Overview" at bounding box center [508, 325] width 126 height 33
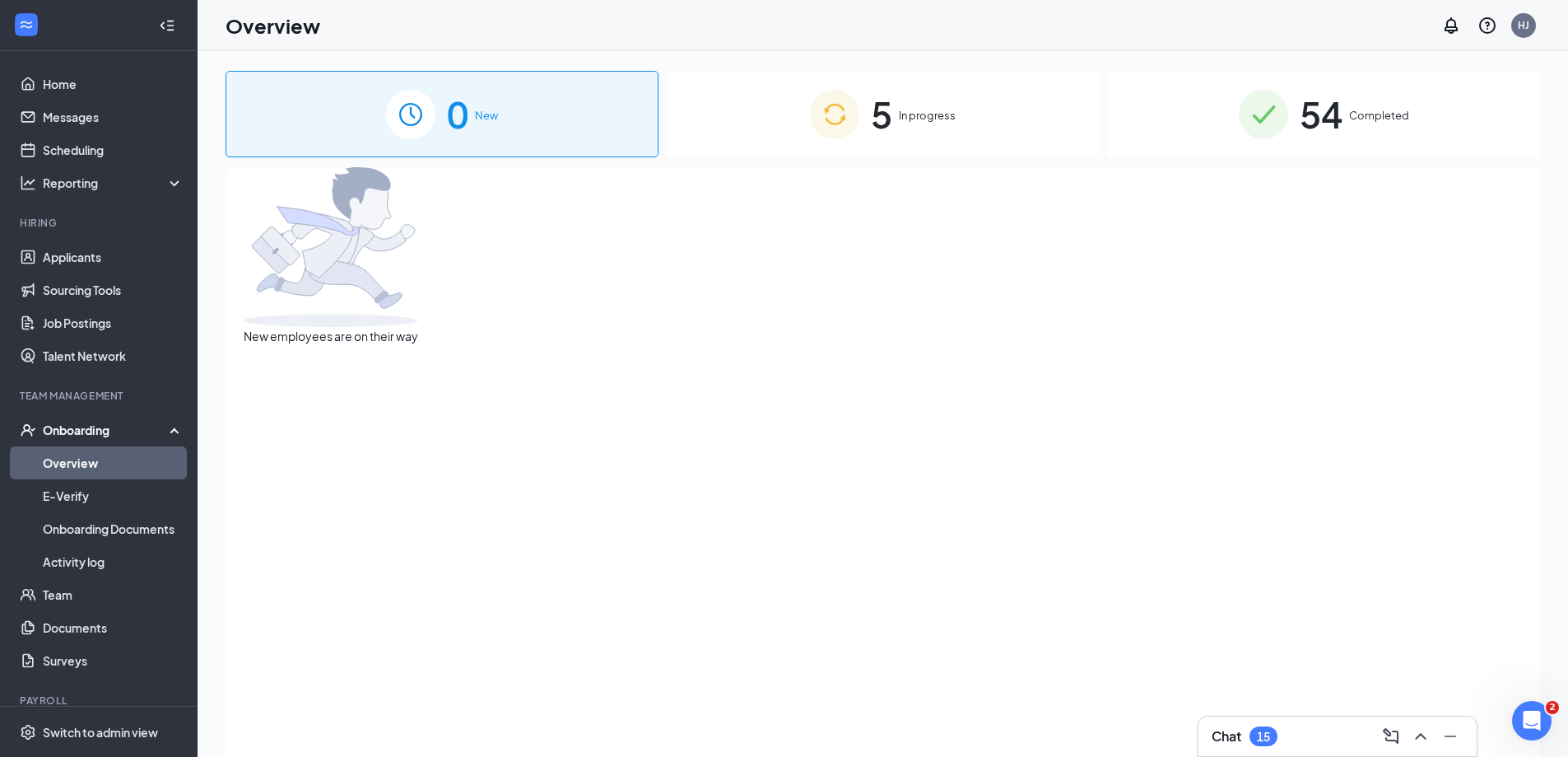
click at [922, 112] on span "In progress" at bounding box center [927, 115] width 57 height 16
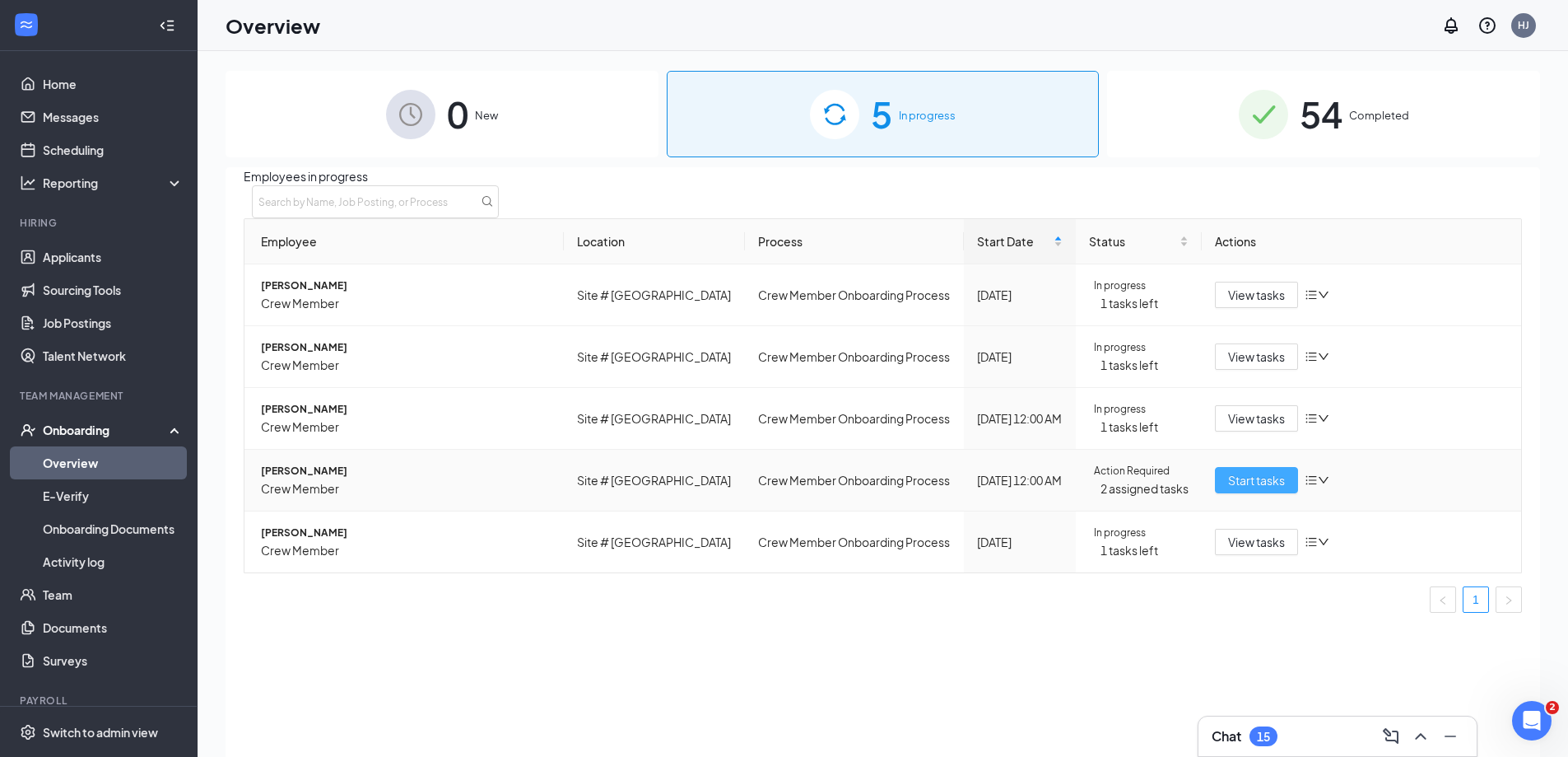
click at [1260, 483] on span "Start tasks" at bounding box center [1256, 480] width 57 height 18
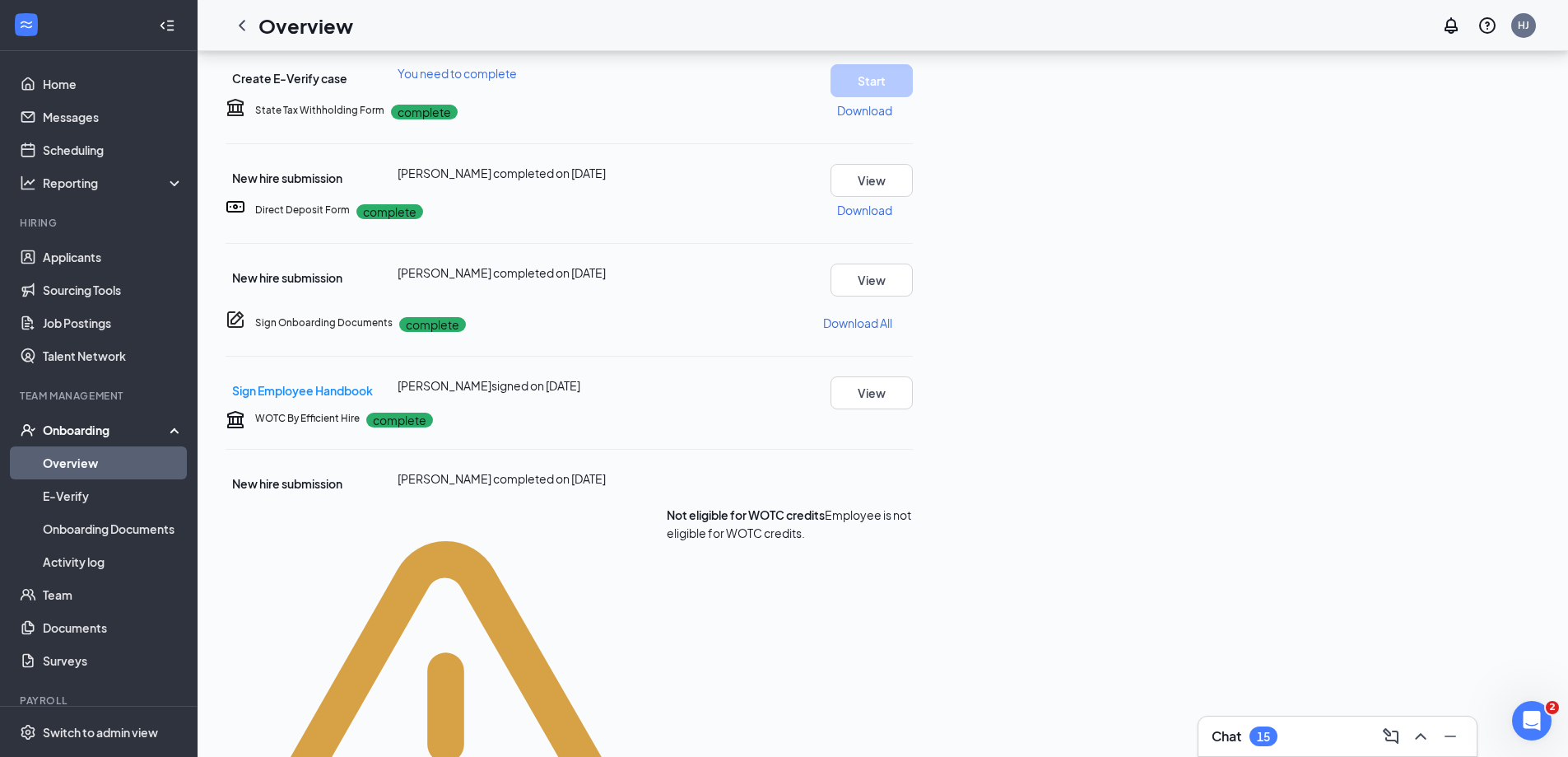
scroll to position [329, 0]
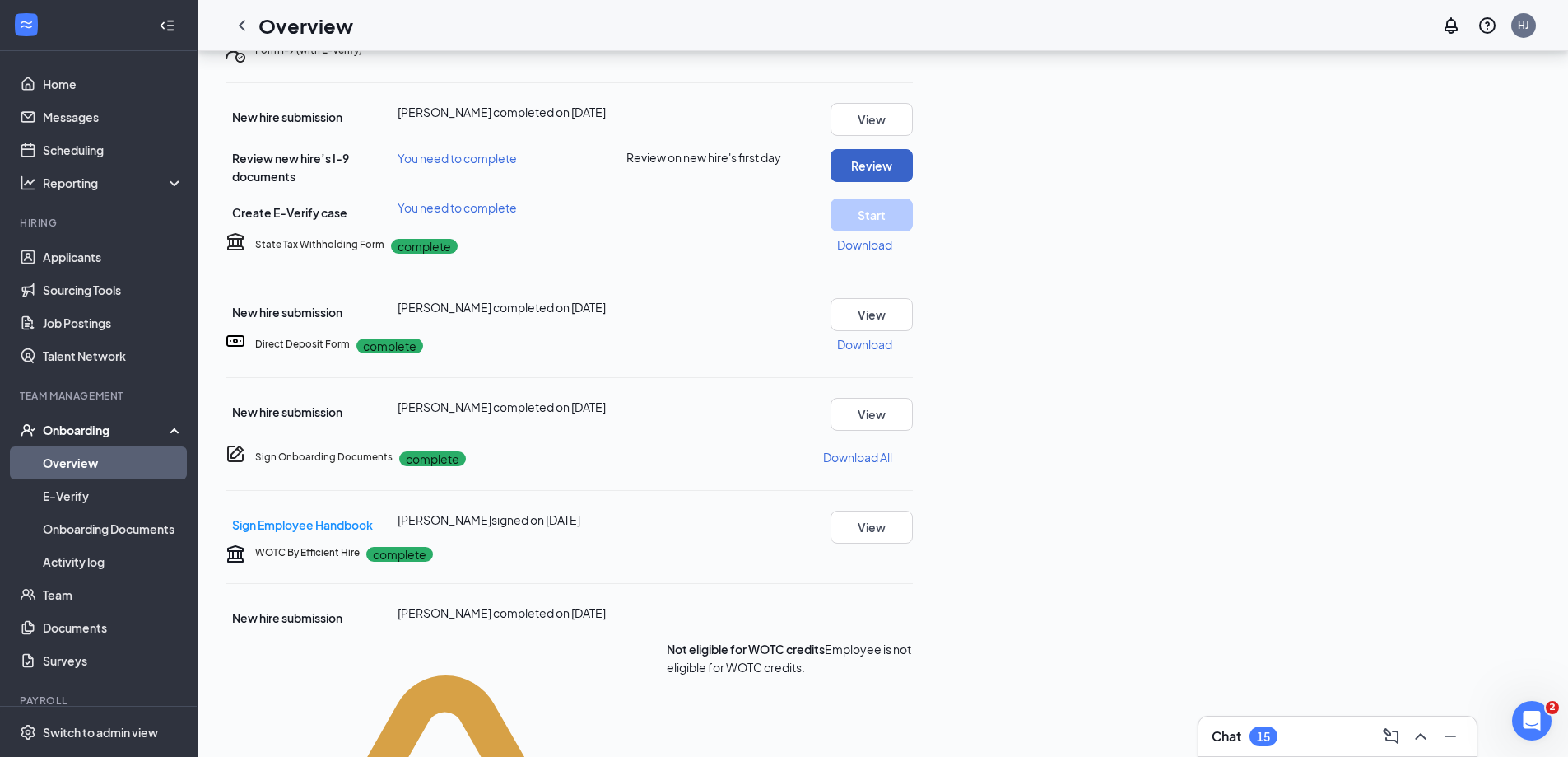
click at [913, 182] on button "Review" at bounding box center [871, 166] width 82 height 33
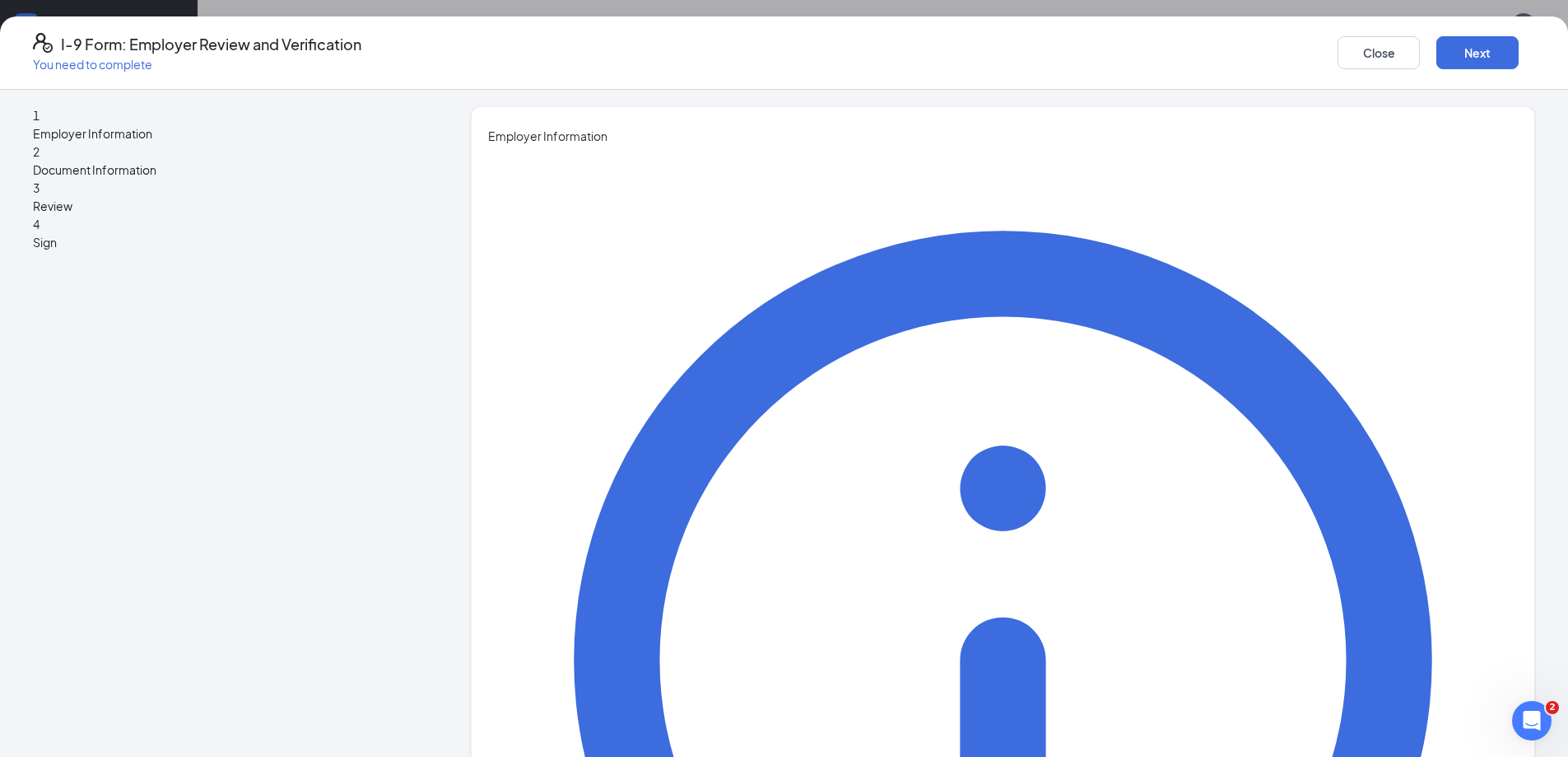
scroll to position [165, 0]
click at [1433, 491] on div "1 Employer Information 2 Document Information 3 Review 4 Sign Employer Informat…" at bounding box center [784, 423] width 1568 height 667
type input "[PERSON_NAME]"
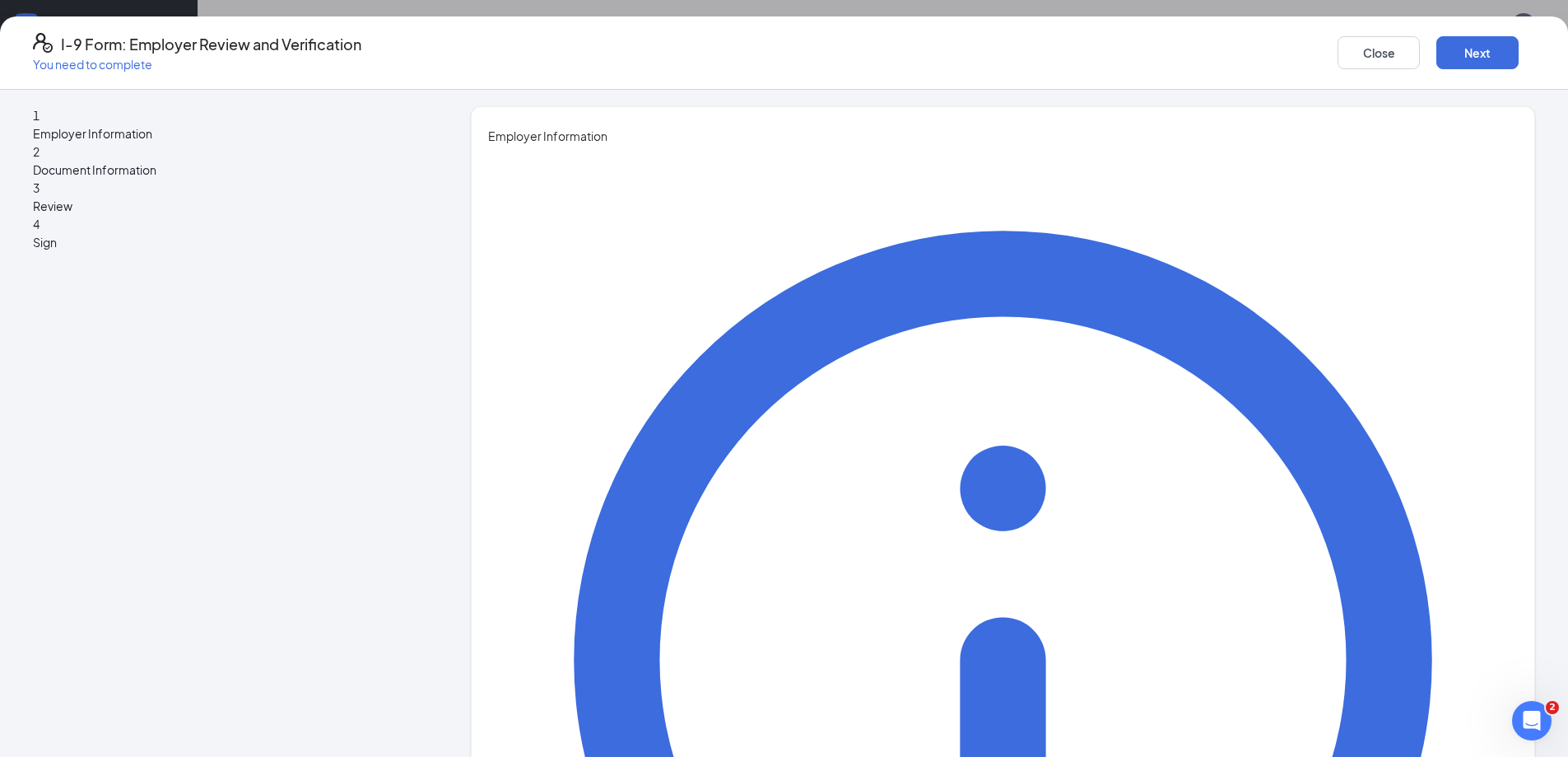
type input "[PERSON_NAME]"
type input "GM"
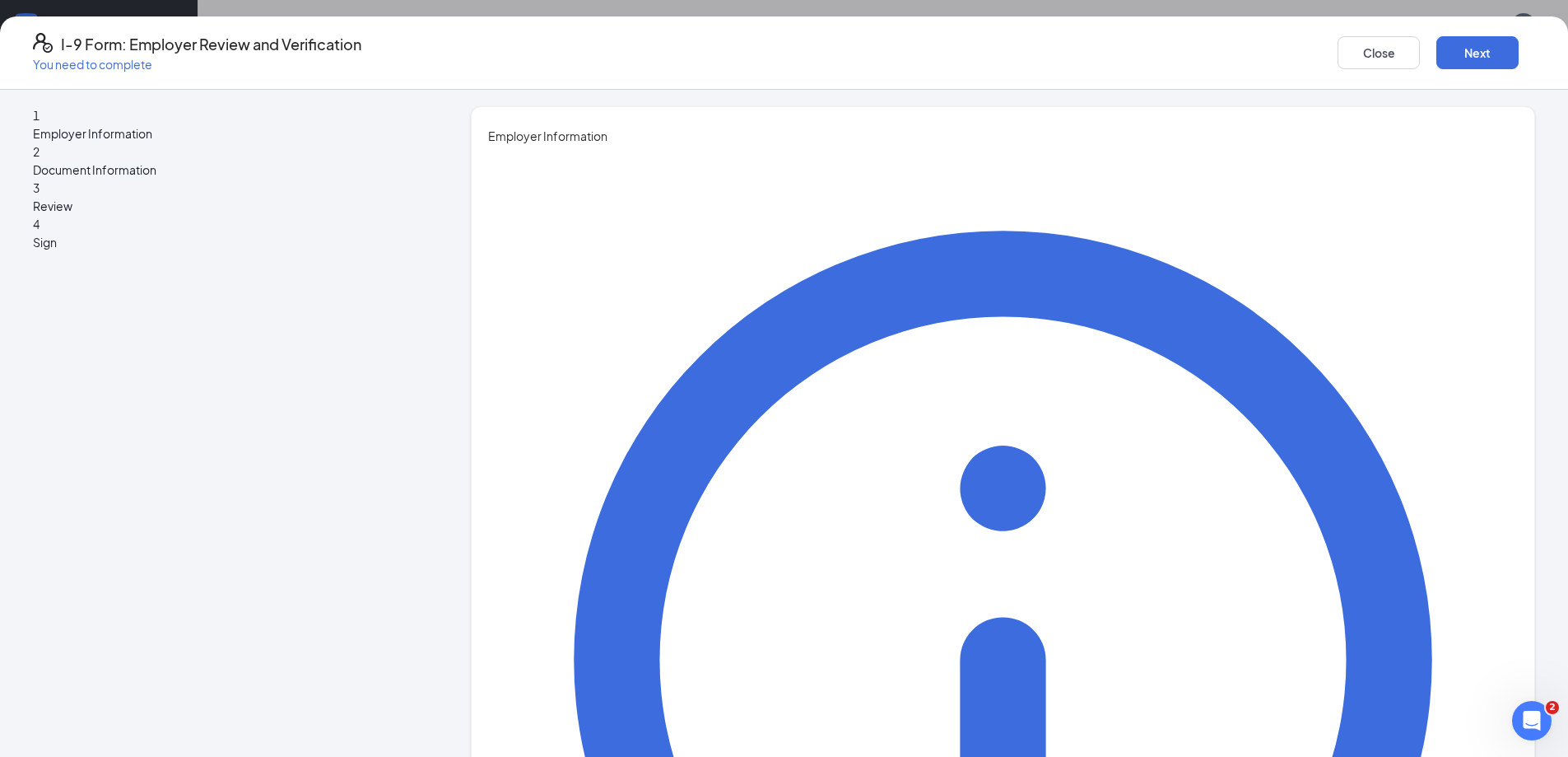
type input "[EMAIL_ADDRESS][DOMAIN_NAME]"
type input "40487480269"
drag, startPoint x: 634, startPoint y: 576, endPoint x: 507, endPoint y: 575, distance: 127.0
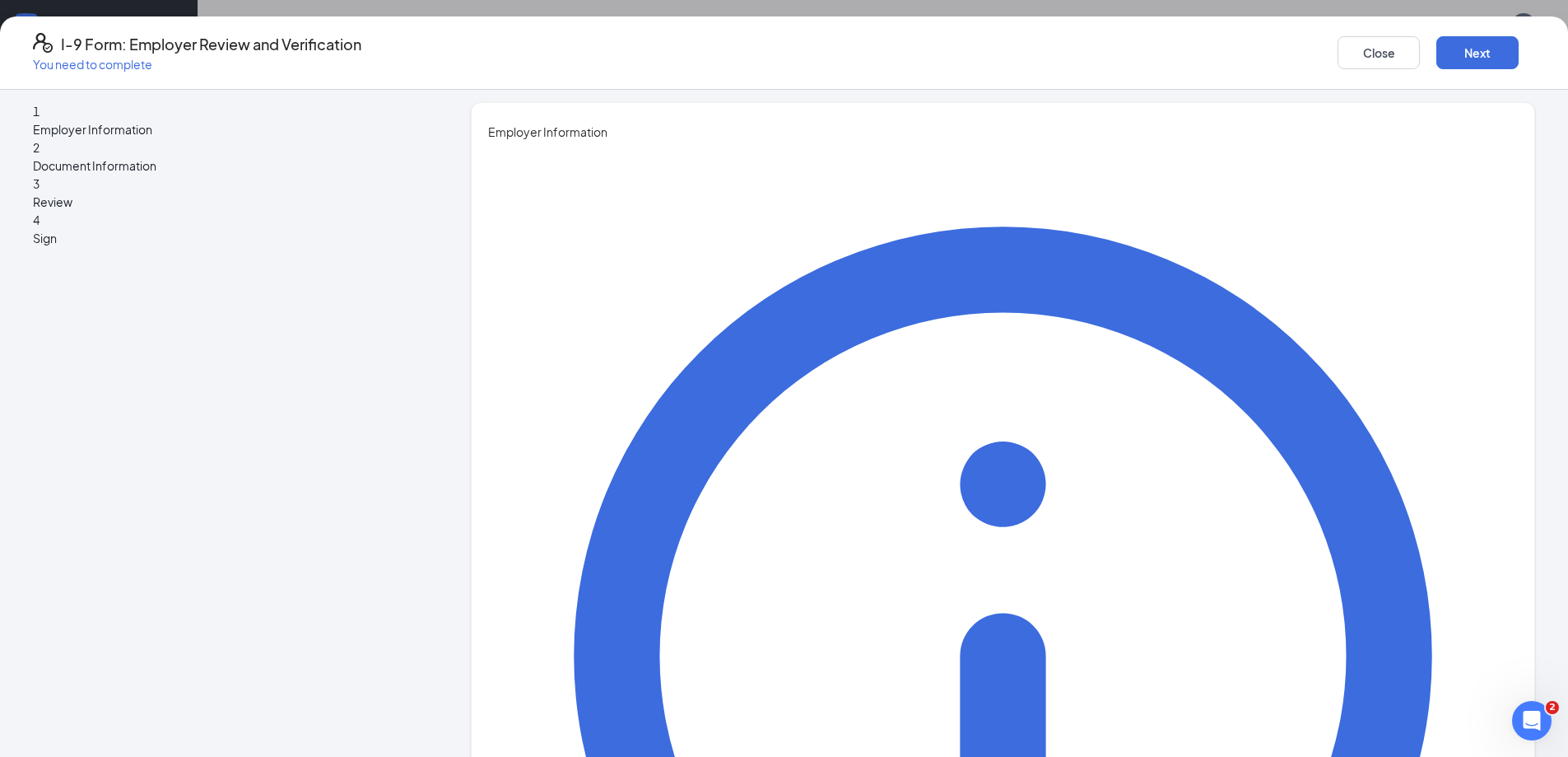
type input "4048748069"
click at [661, 720] on button "2025" at bounding box center [675, 719] width 29 height 33
click at [1436, 55] on button "Next" at bounding box center [1477, 52] width 82 height 33
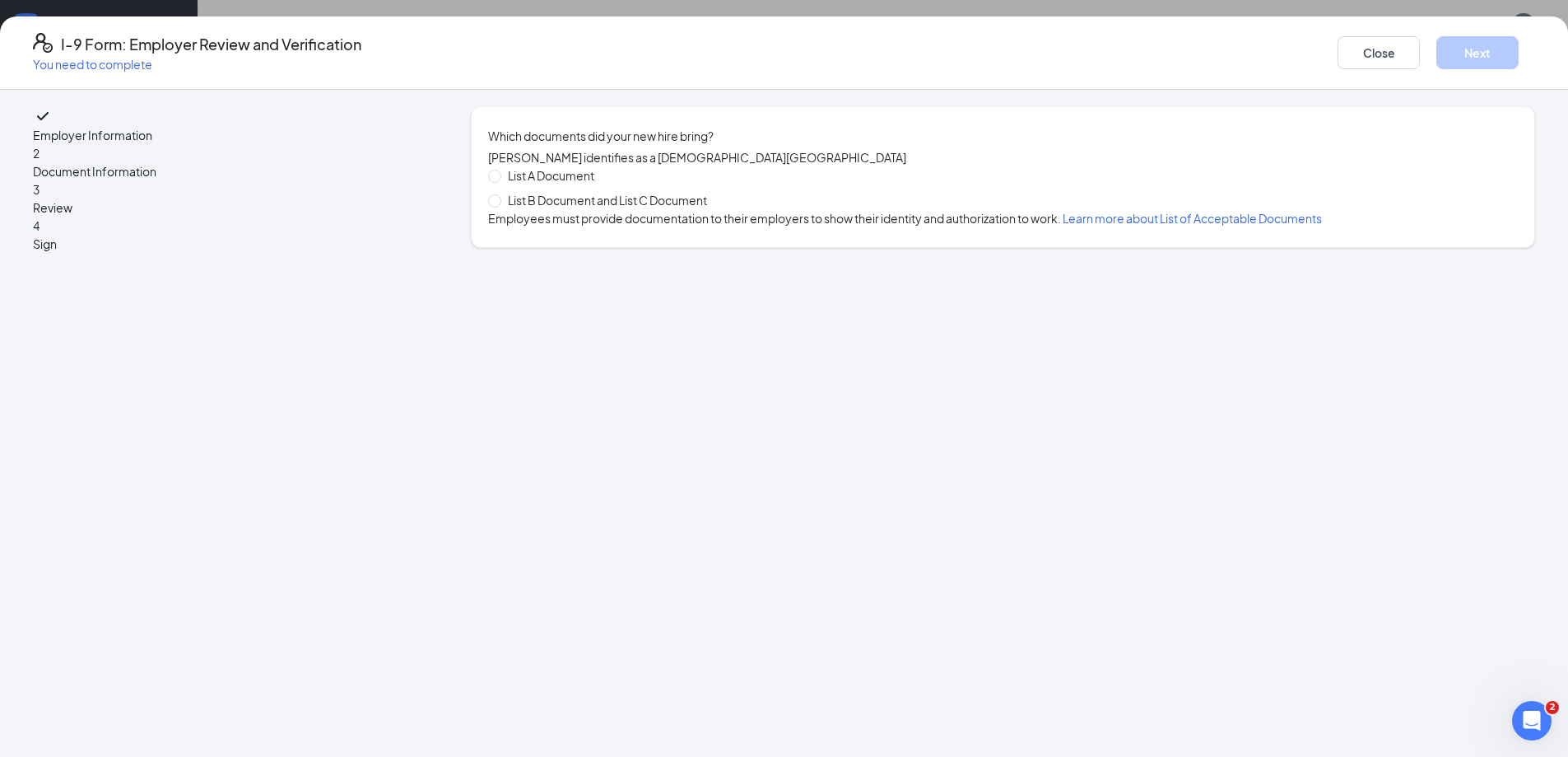
scroll to position [0, 0]
click at [604, 209] on span "List B Document and List C Document" at bounding box center [607, 199] width 212 height 18
click at [499, 206] on input "List B Document and List C Document" at bounding box center [494, 200] width 12 height 12
radio input "true"
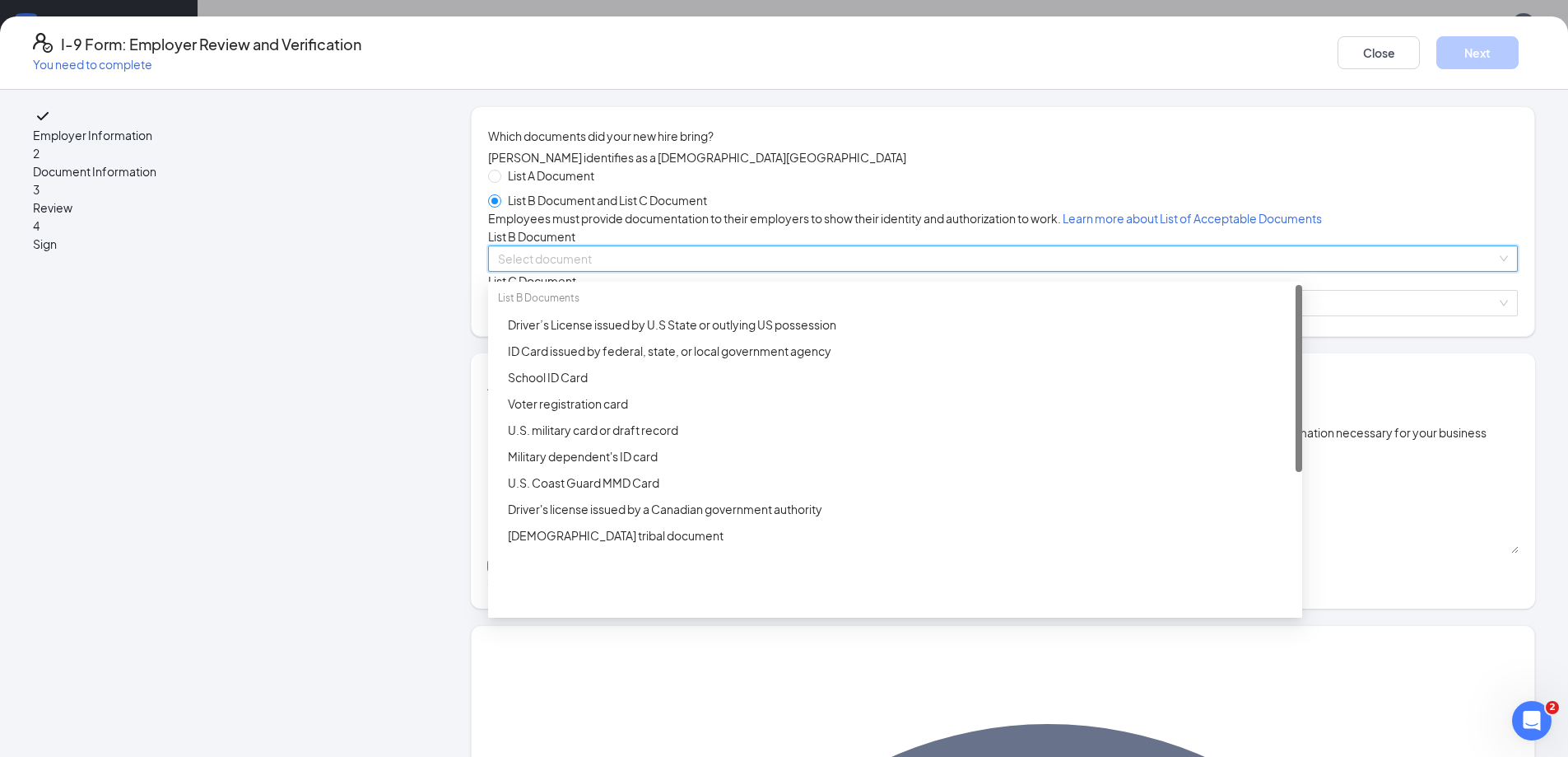
click at [587, 271] on input "search" at bounding box center [998, 258] width 999 height 25
click at [607, 360] on div "ID Card issued by federal, state, or local government agency" at bounding box center [900, 350] width 785 height 18
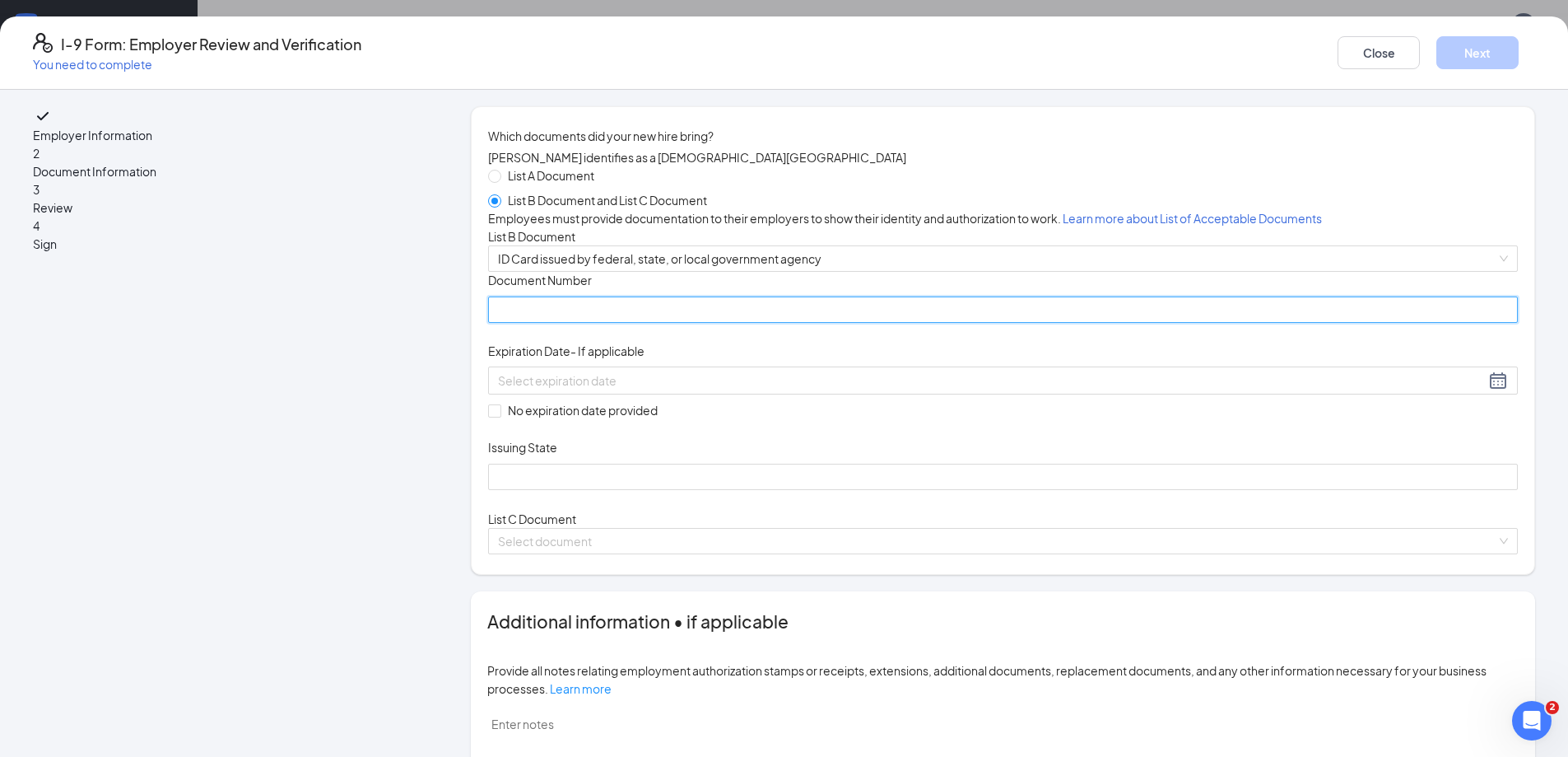
click at [597, 322] on input "Document Number" at bounding box center [1003, 309] width 1030 height 26
type input "059517549"
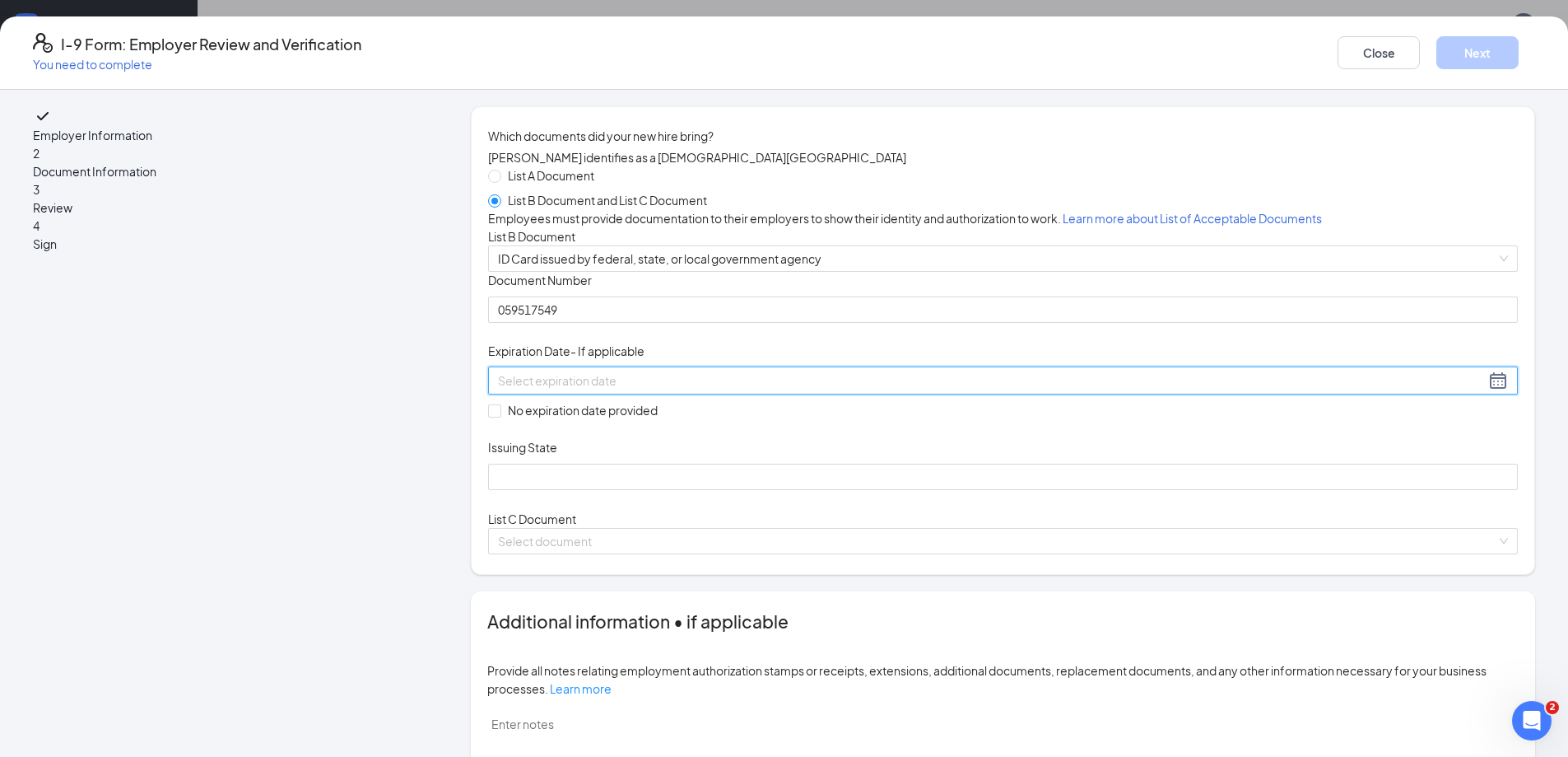
click at [627, 389] on input at bounding box center [992, 380] width 987 height 18
click at [747, 687] on div "25" at bounding box center [747, 687] width 19 height 19
type input "[DATE]"
click at [632, 490] on input "Issuing State" at bounding box center [1003, 476] width 1030 height 26
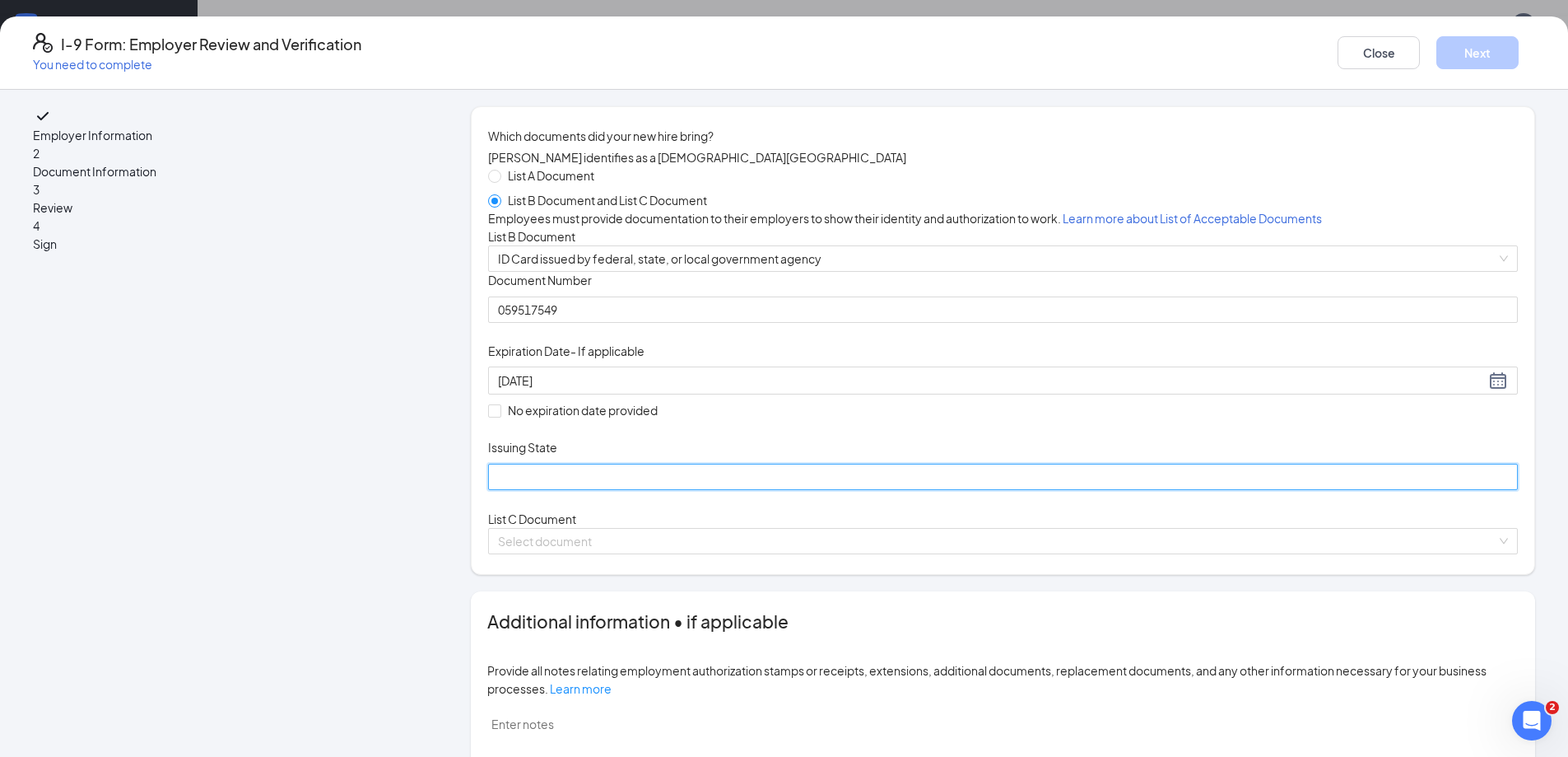
type input "[US_STATE]"
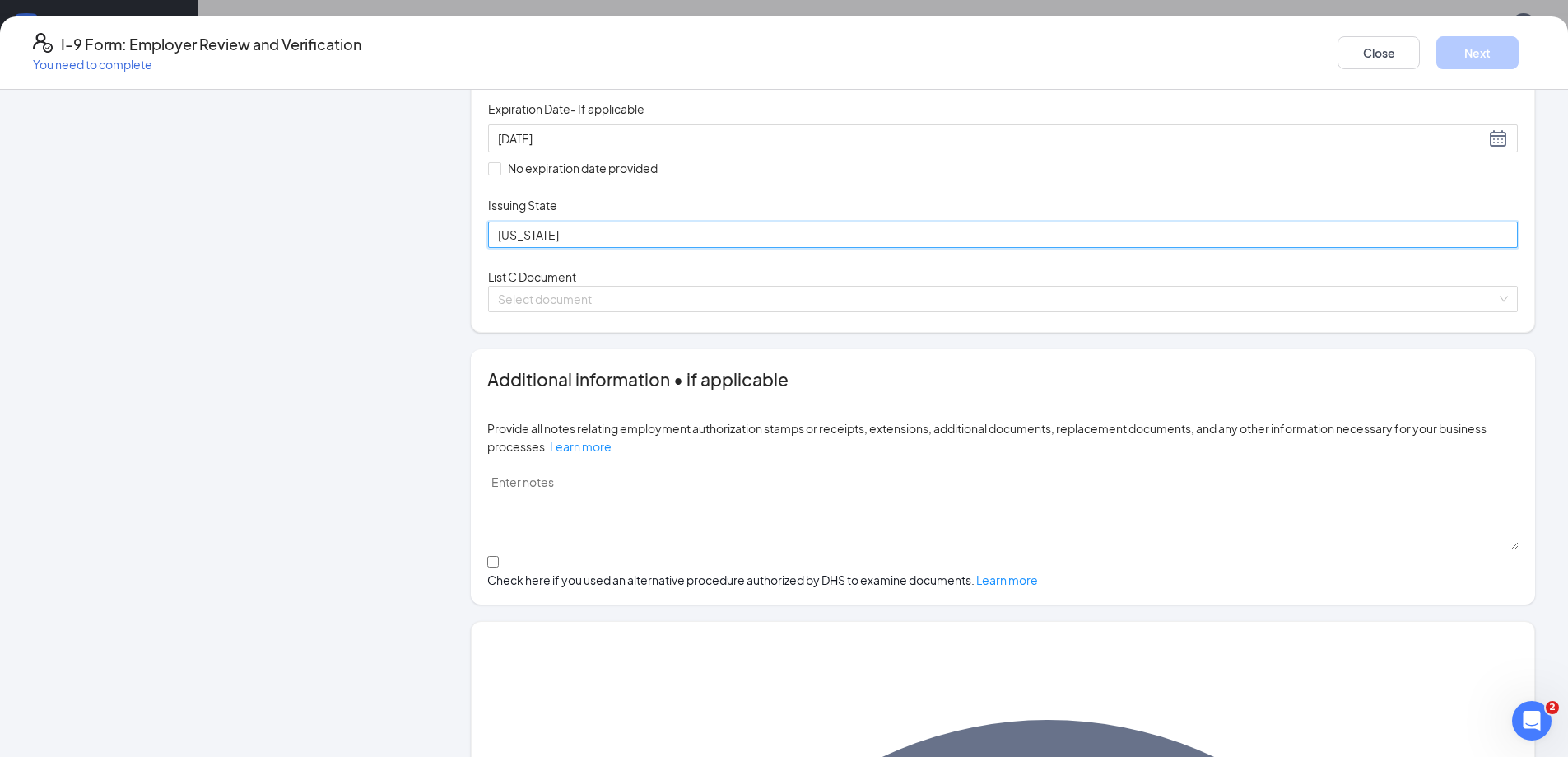
scroll to position [247, 0]
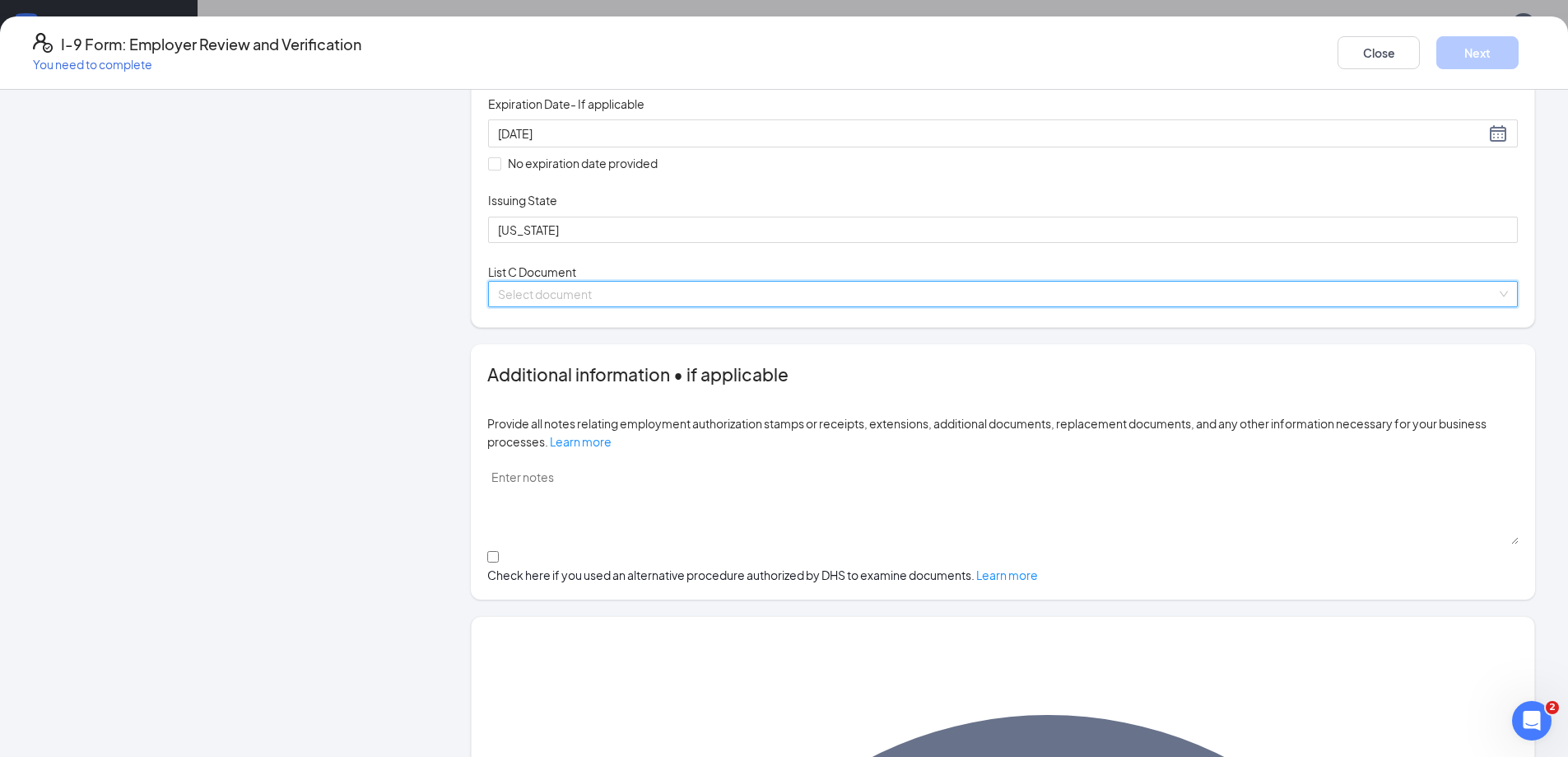
click at [580, 306] on input "search" at bounding box center [998, 294] width 999 height 25
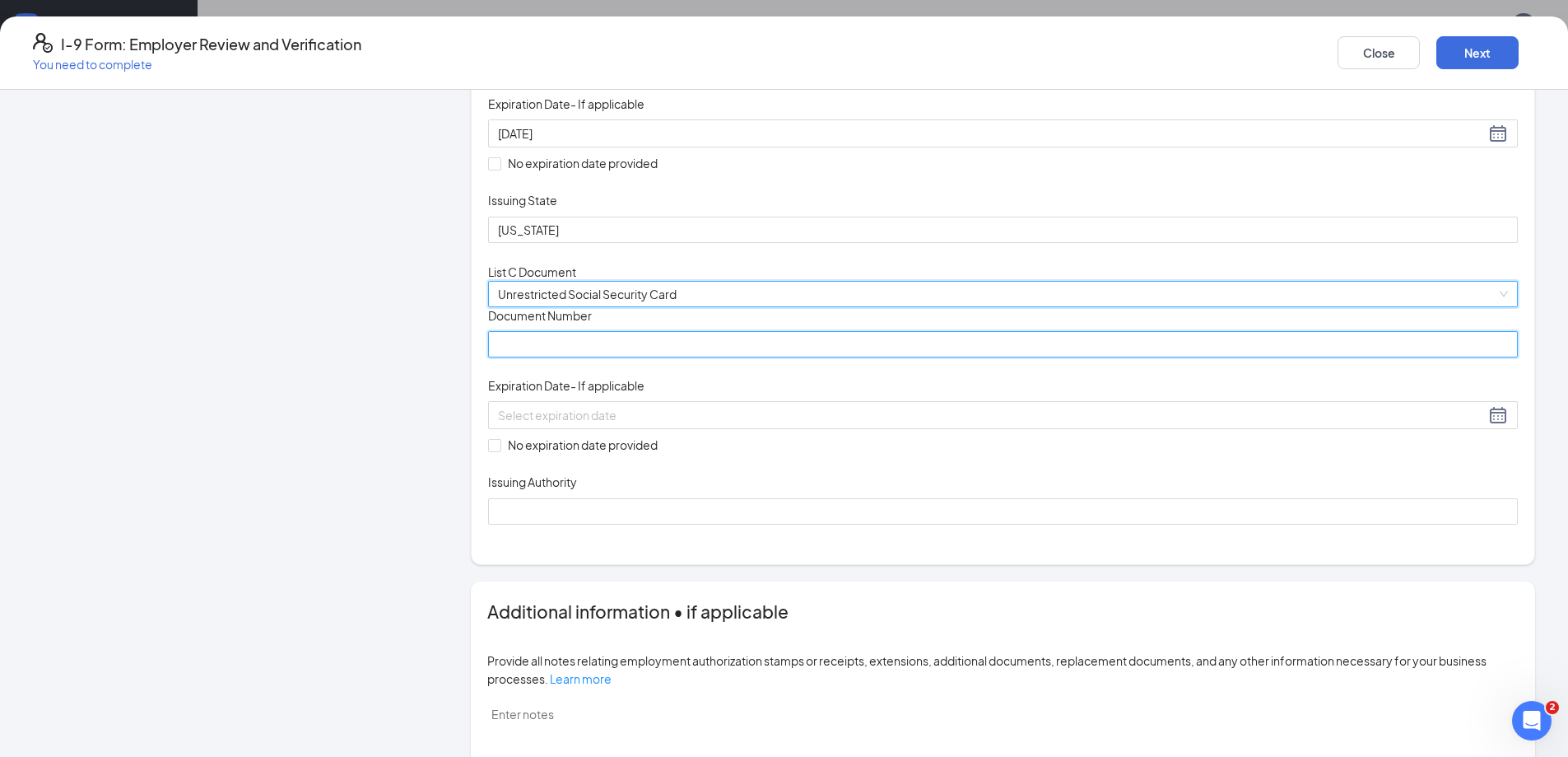
click at [593, 357] on input "Document Number" at bounding box center [1003, 344] width 1030 height 26
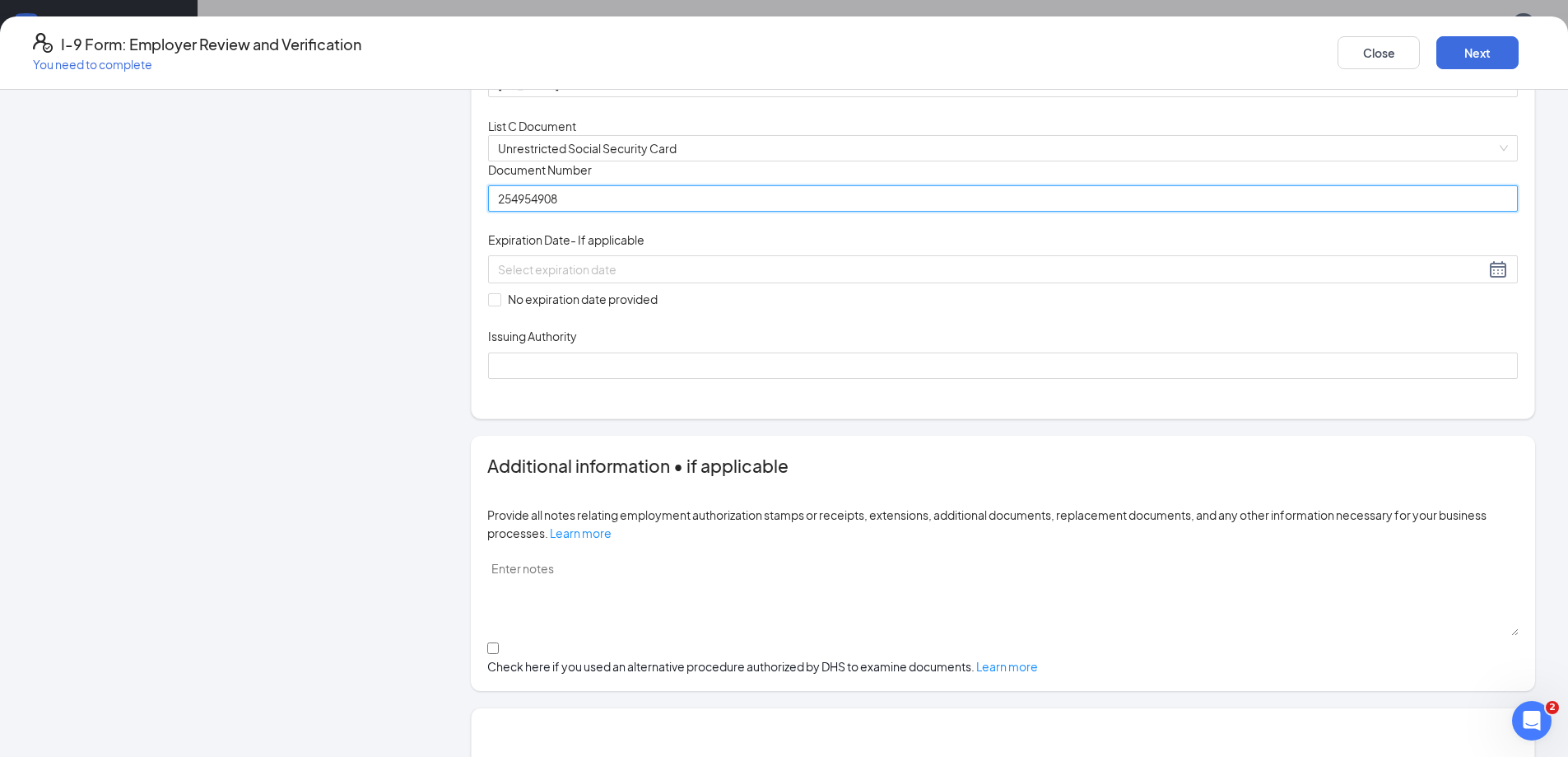
scroll to position [411, 0]
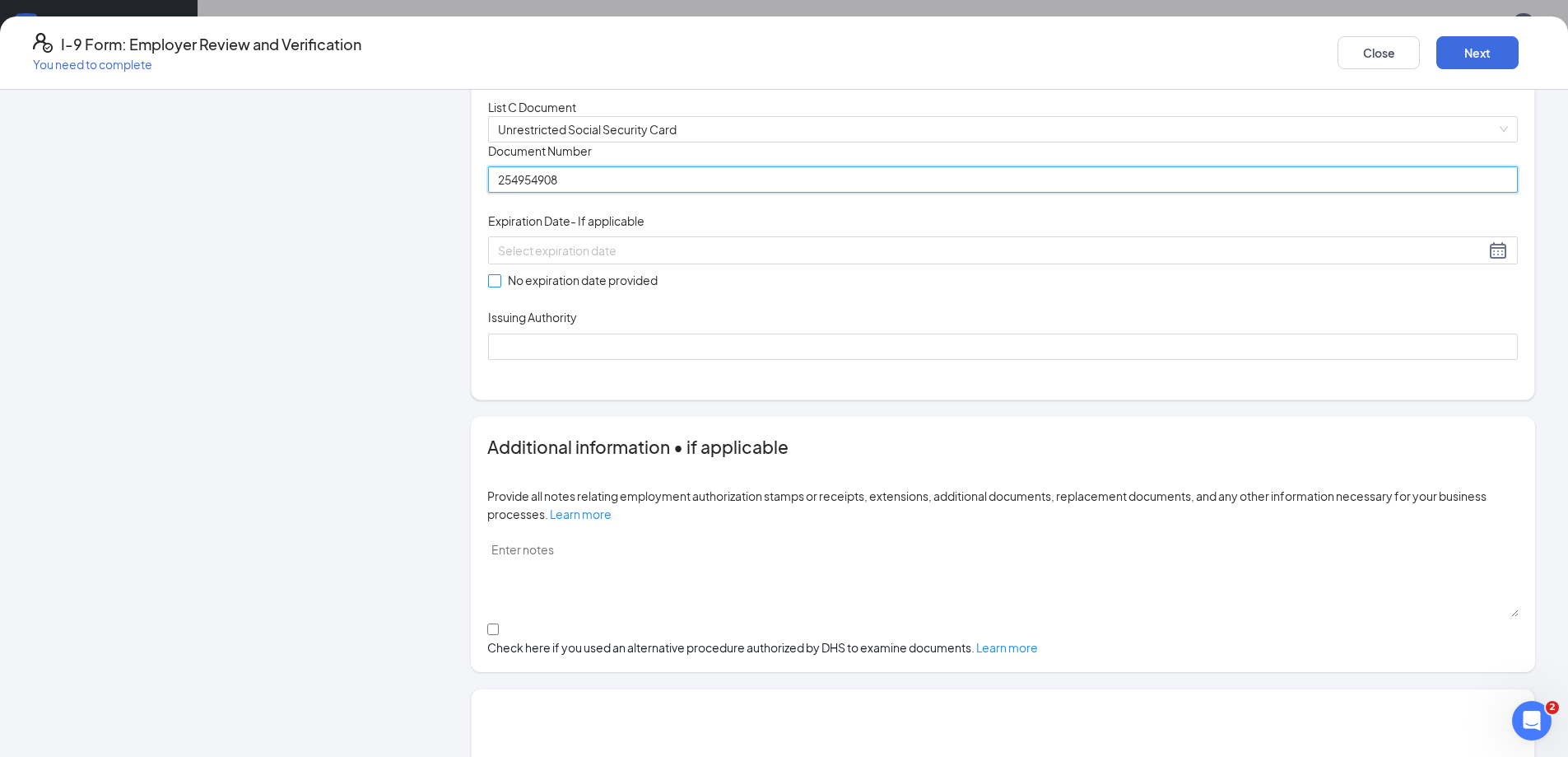
type input "254954908"
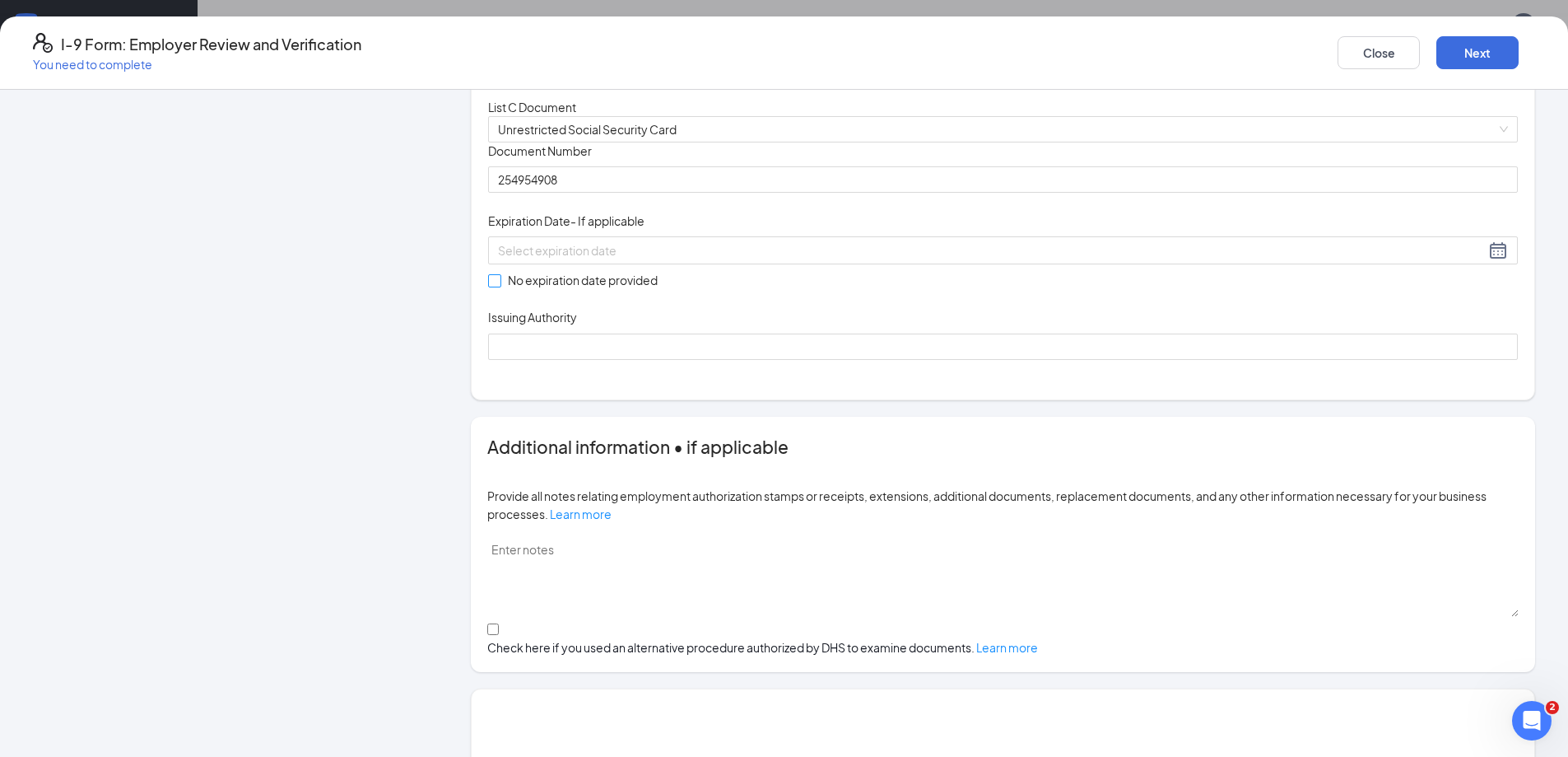
click at [499, 286] on input "No expiration date provided" at bounding box center [494, 280] width 12 height 12
checkbox input "true"
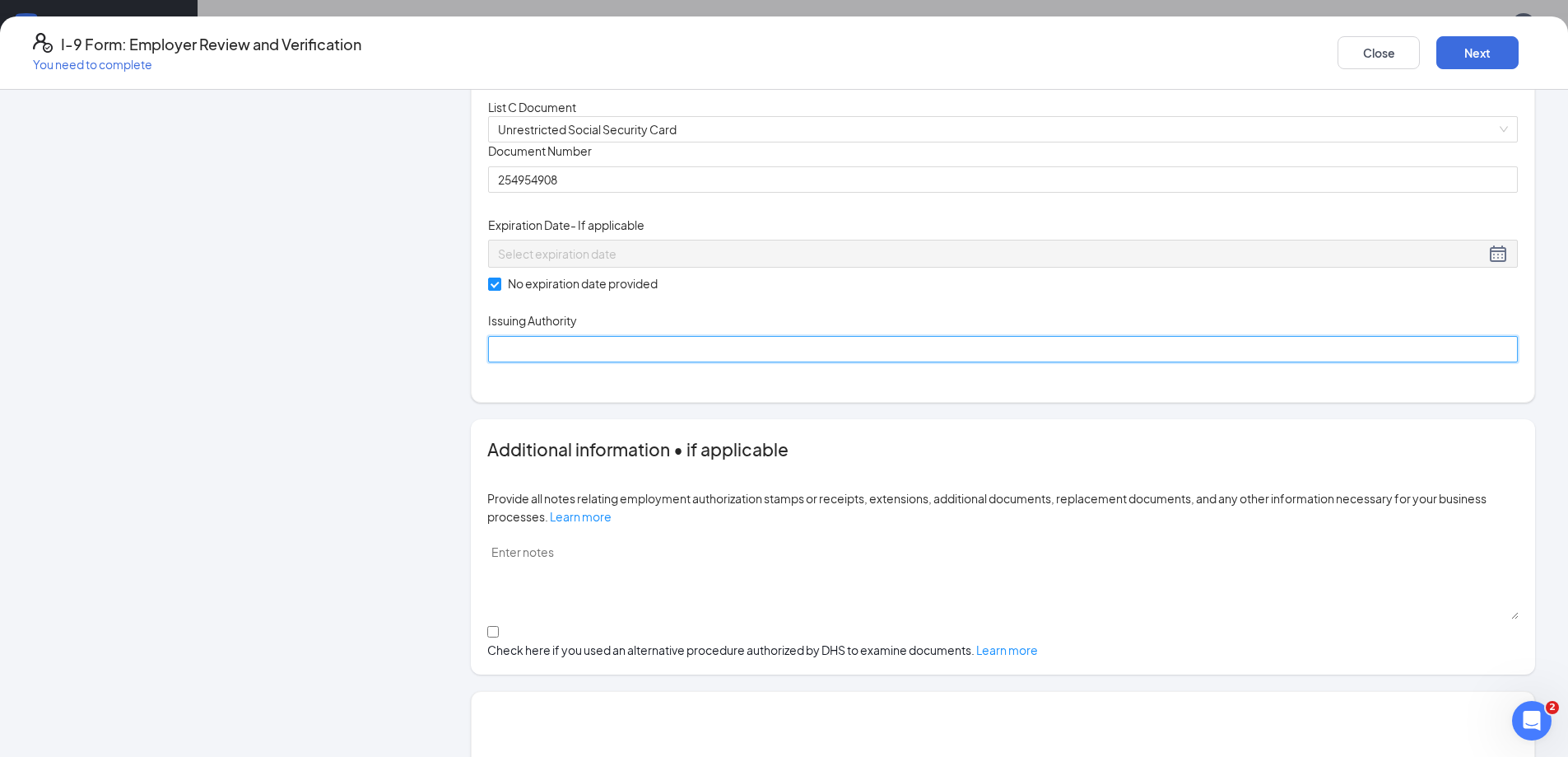
click at [639, 362] on input "Issuing Authority" at bounding box center [1003, 348] width 1030 height 26
type input "[US_STATE]"
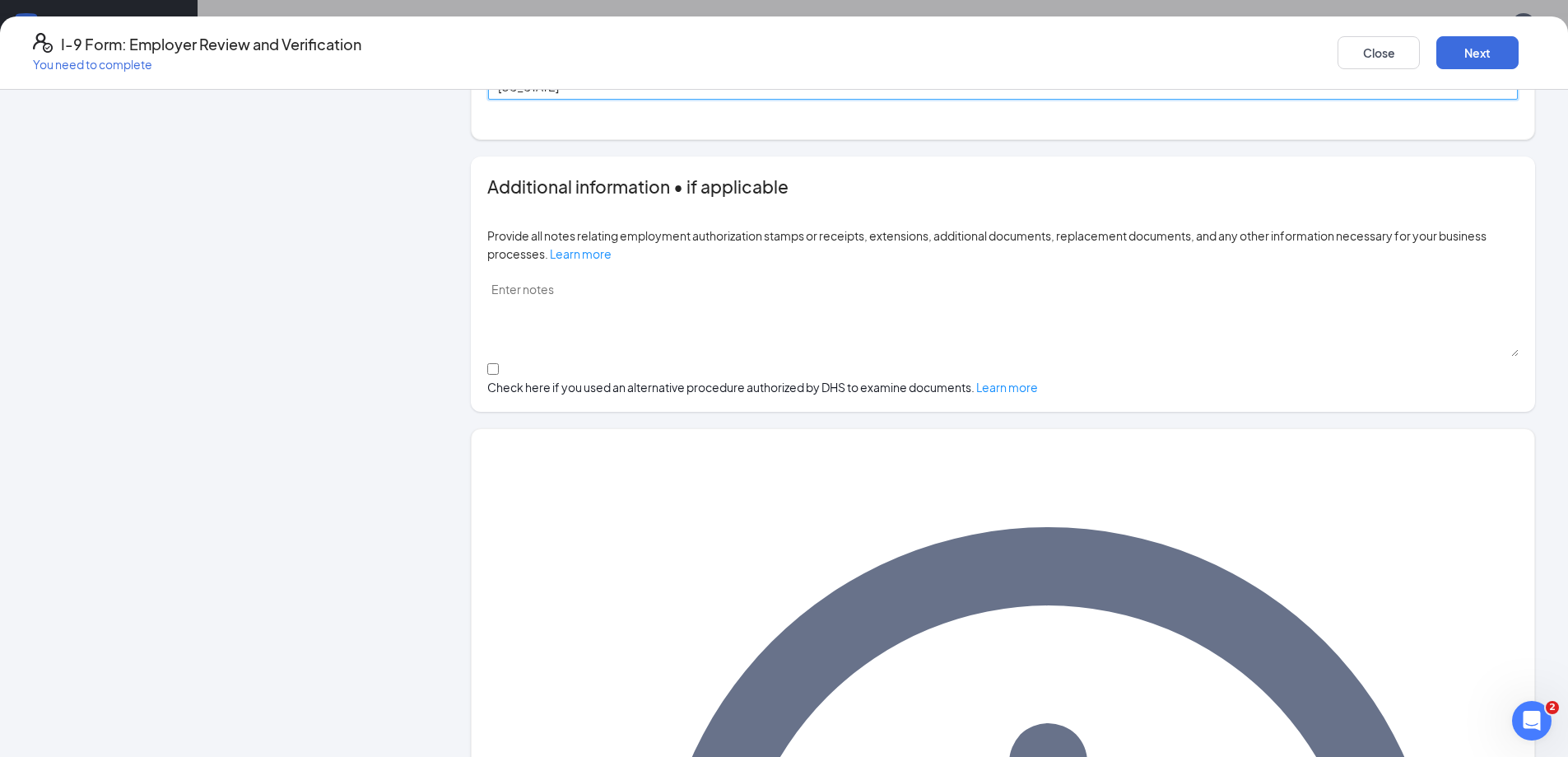
scroll to position [712, 0]
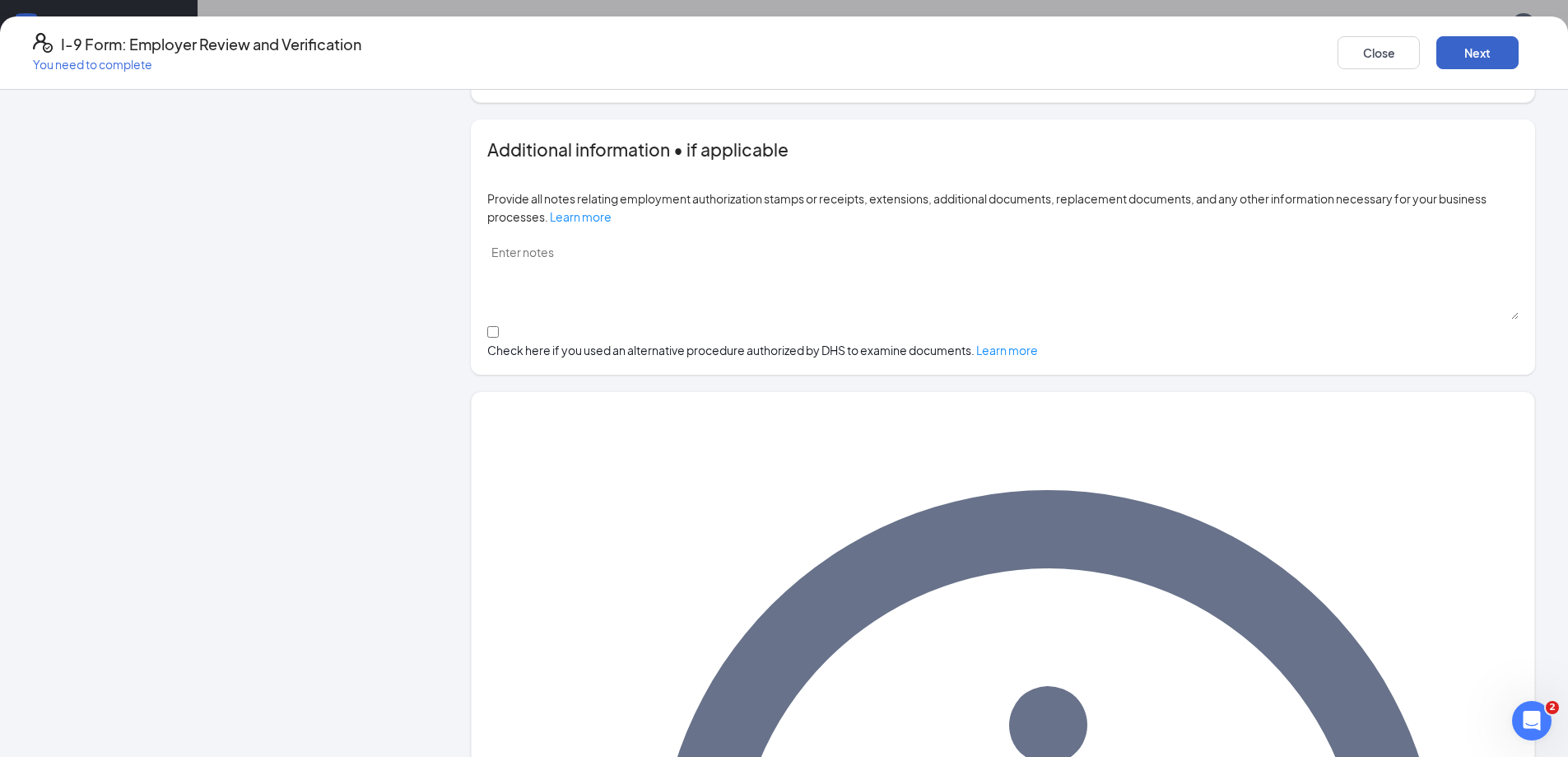
click at [1436, 45] on button "Next" at bounding box center [1477, 52] width 82 height 33
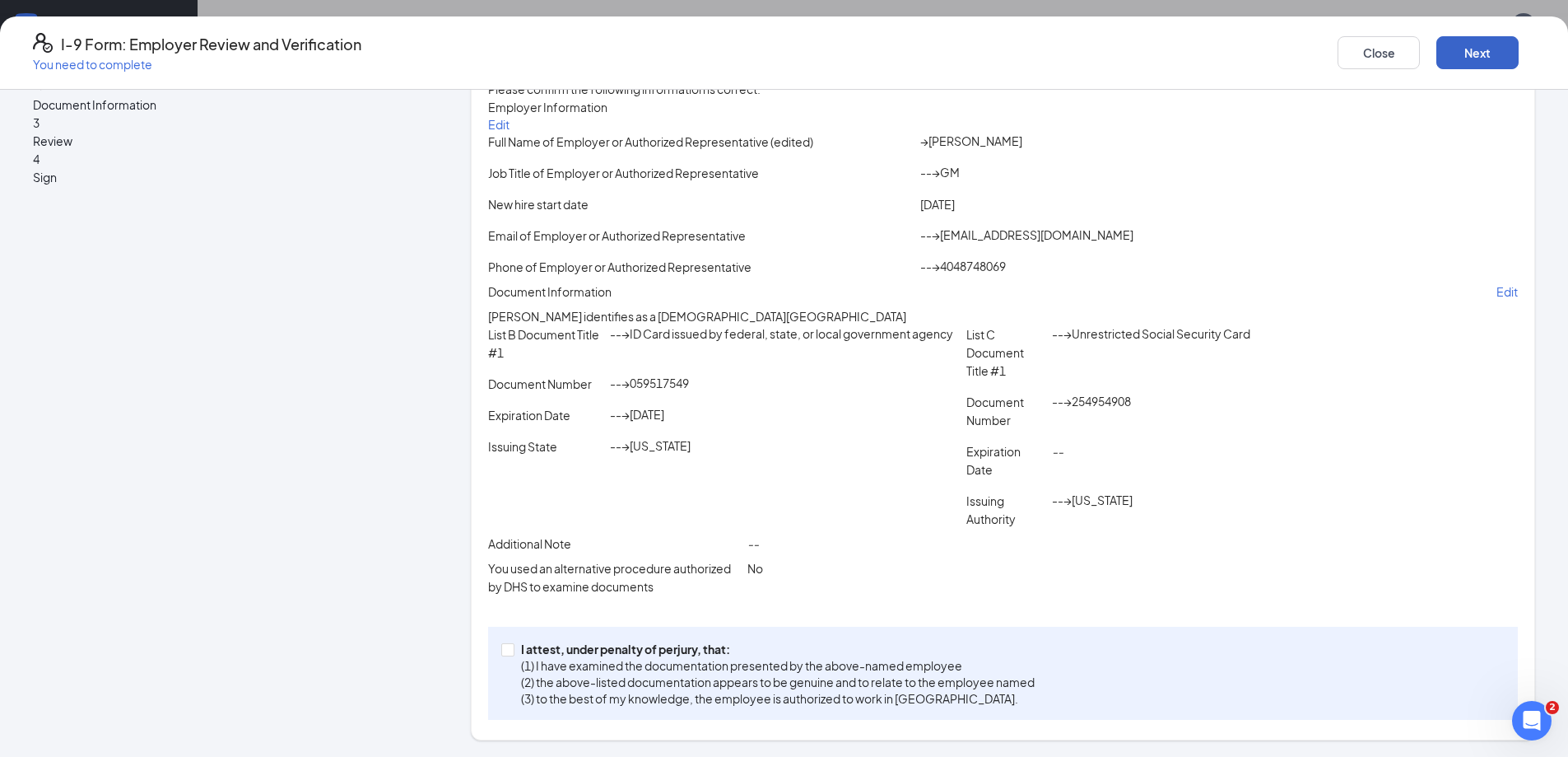
scroll to position [167, 0]
click at [1436, 47] on button "Next" at bounding box center [1477, 52] width 82 height 33
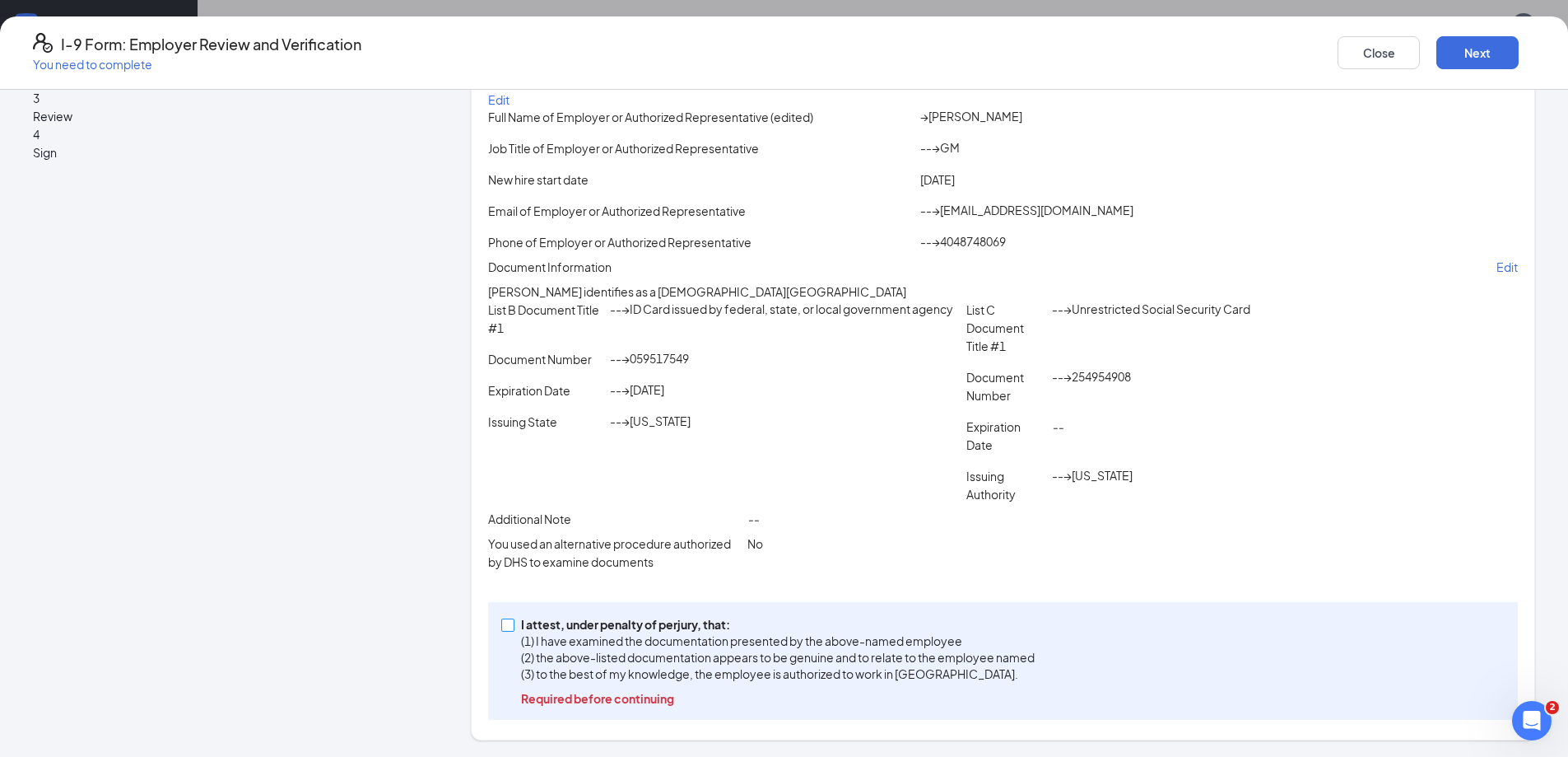
click at [515, 621] on span at bounding box center [508, 625] width 14 height 14
click at [513, 621] on input "I attest, under penalty of [PERSON_NAME], that: (1) I have examined the documen…" at bounding box center [507, 624] width 12 height 12
checkbox input "true"
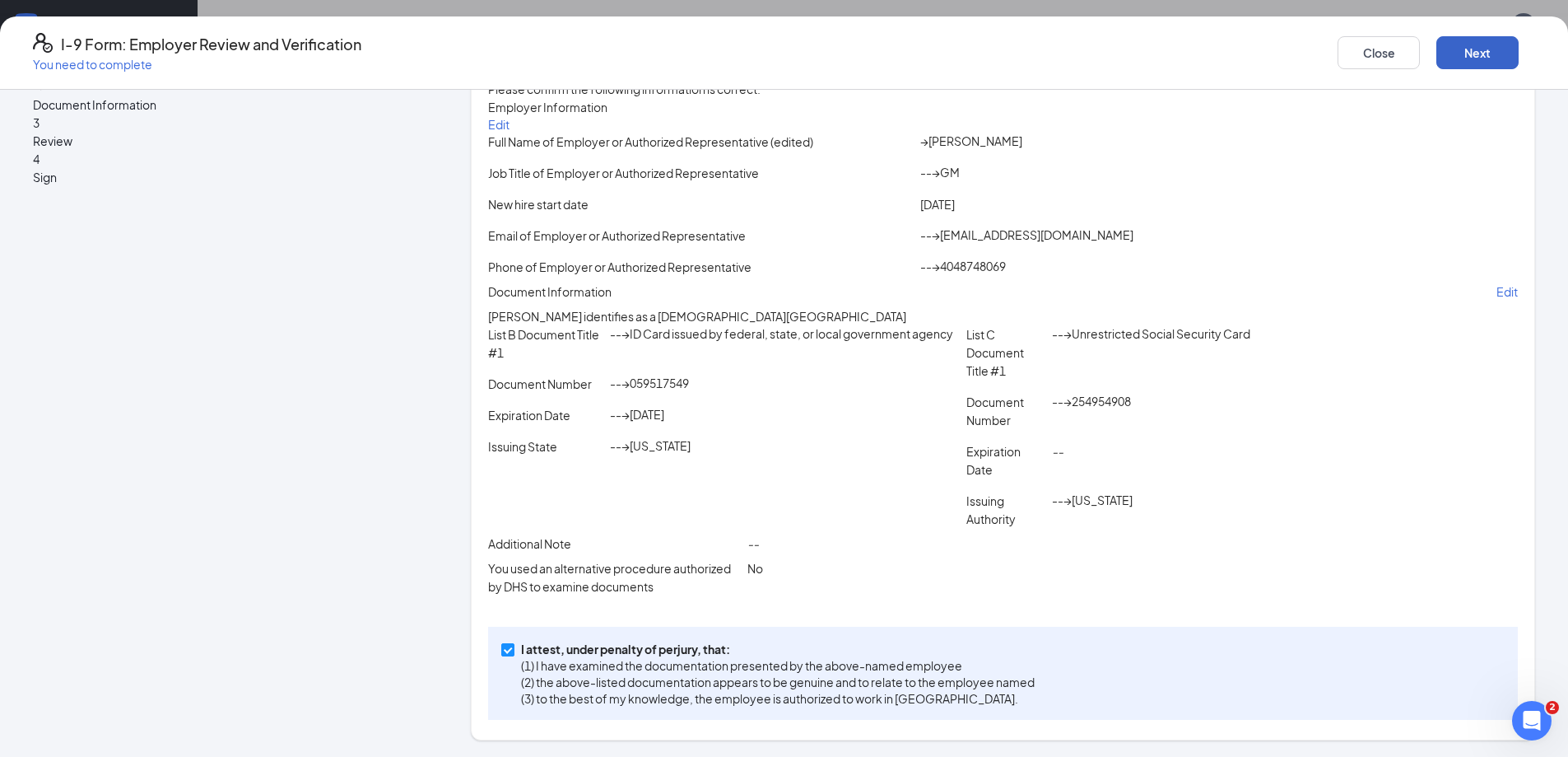
click at [1436, 48] on button "Next" at bounding box center [1477, 52] width 82 height 33
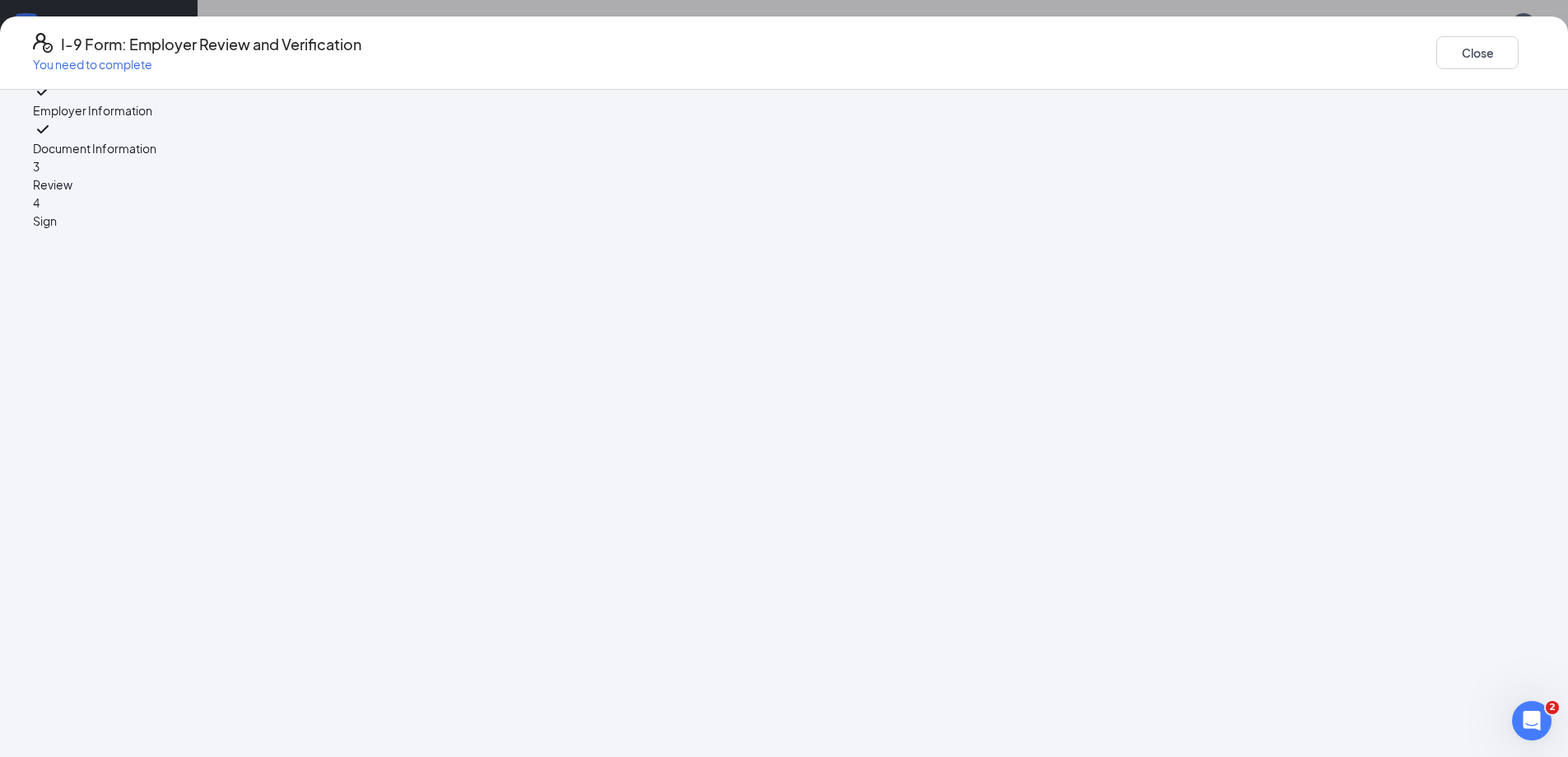
scroll to position [0, 0]
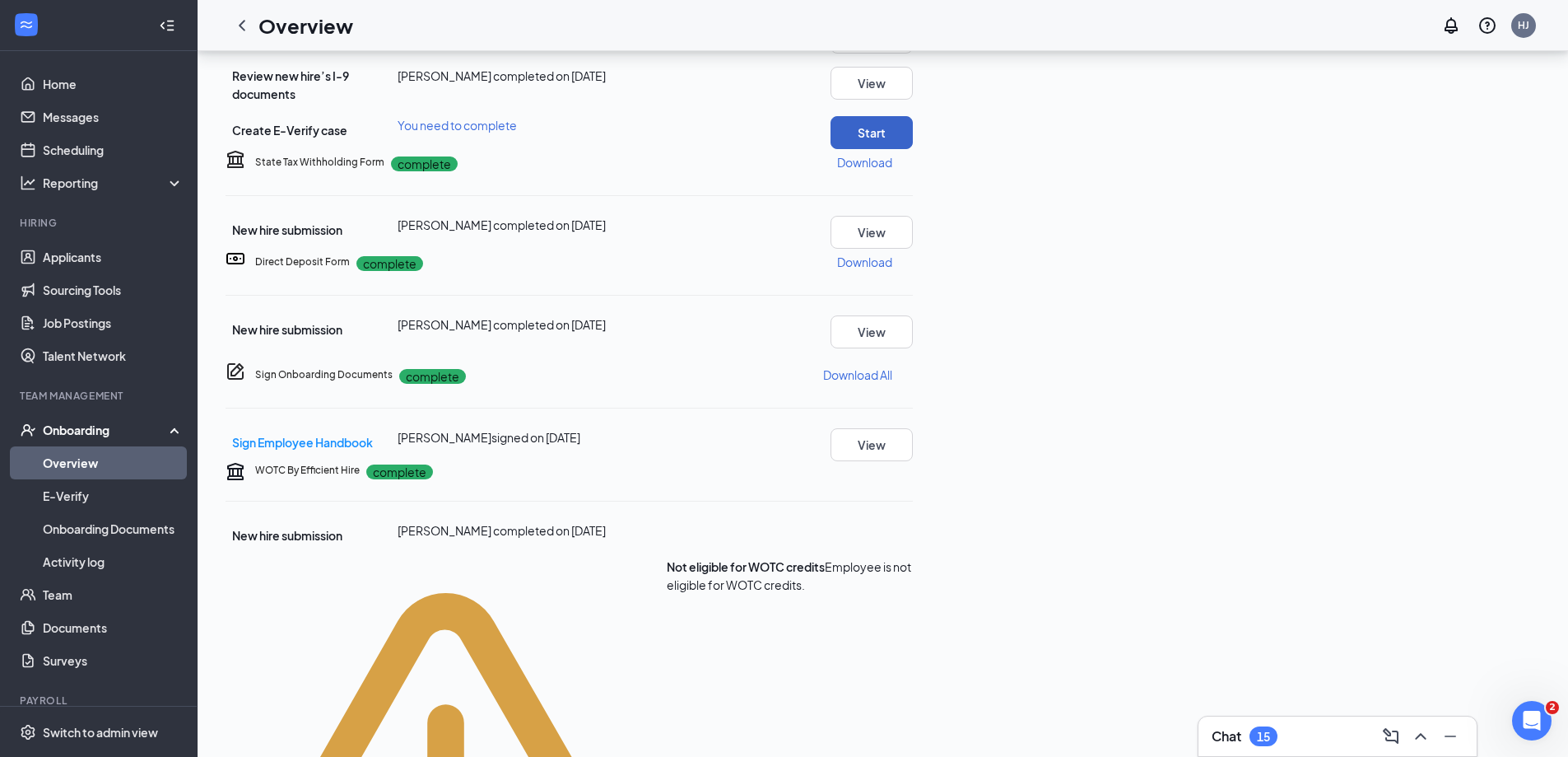
click at [913, 149] on button "Start" at bounding box center [871, 133] width 82 height 33
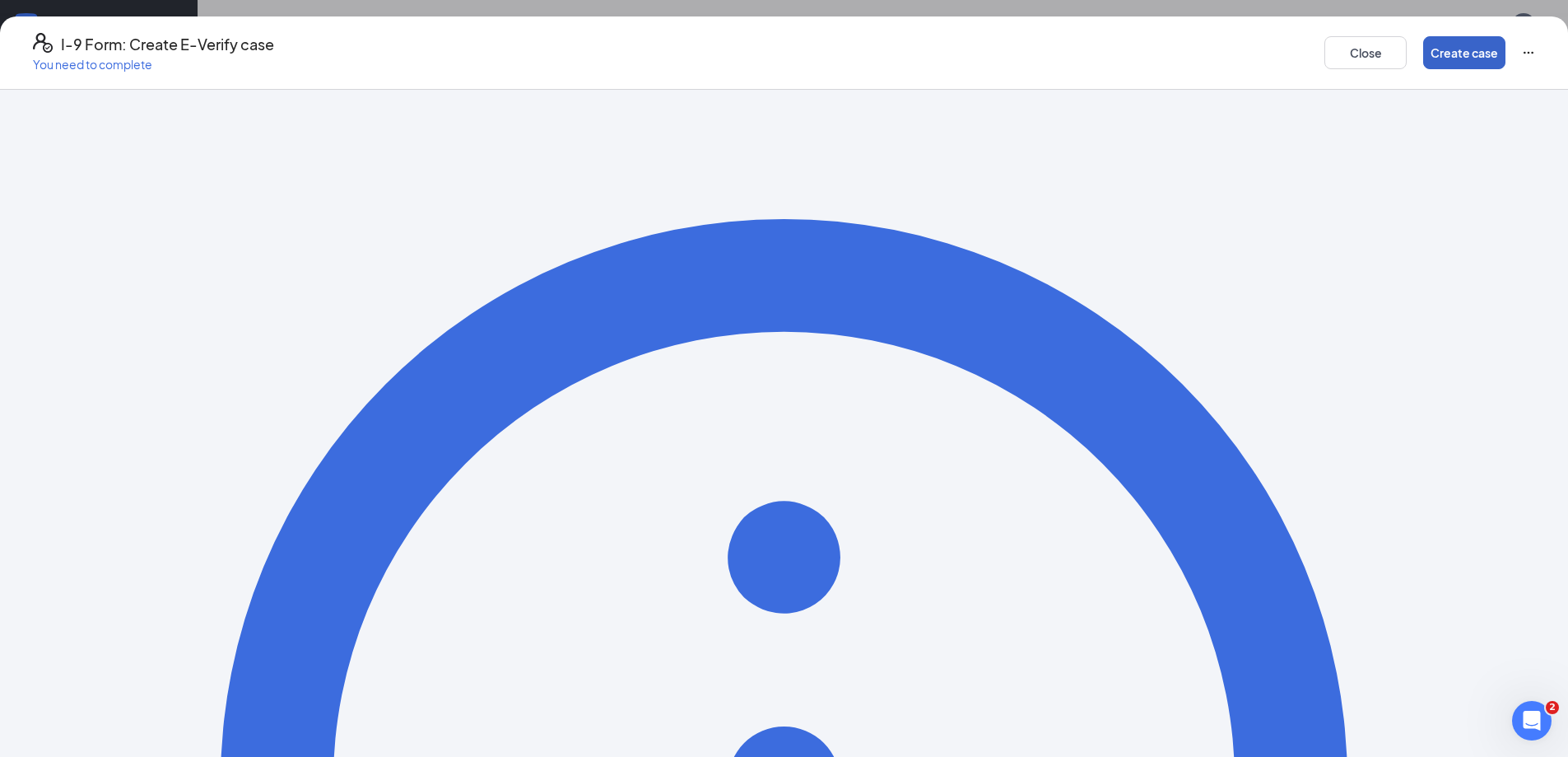
click at [1424, 50] on button "Create case" at bounding box center [1464, 52] width 82 height 33
